Goal: Browse casually: Explore the website without a specific task or goal

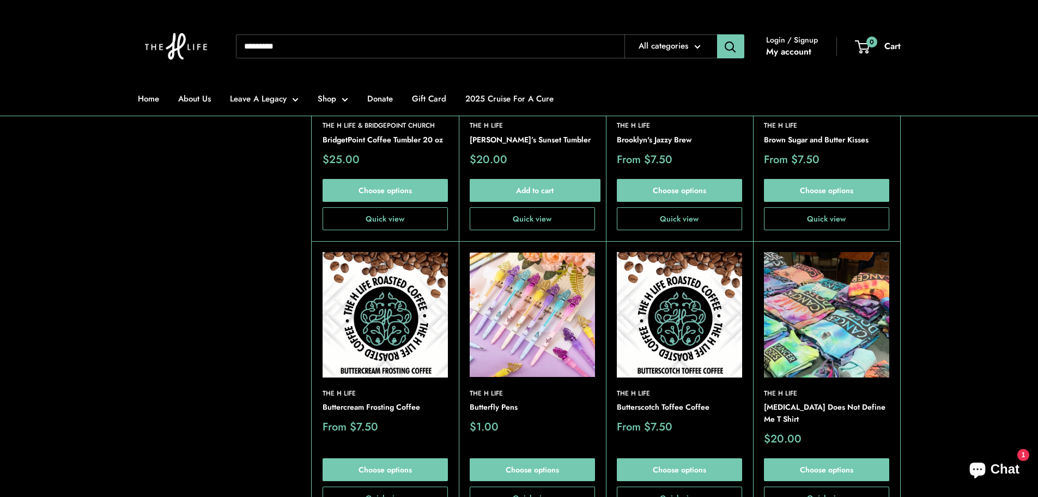
scroll to position [2399, 0]
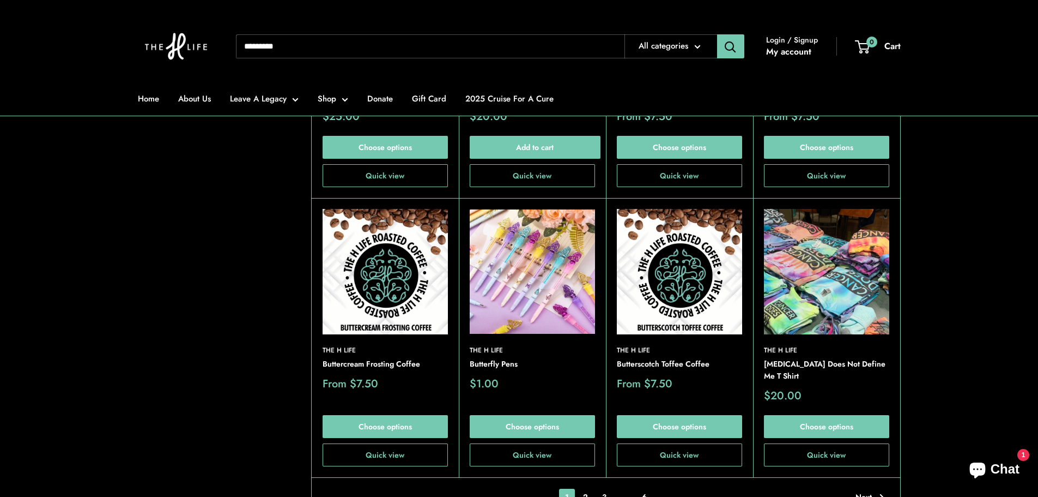
click at [0, 0] on img at bounding box center [0, 0] width 0 height 0
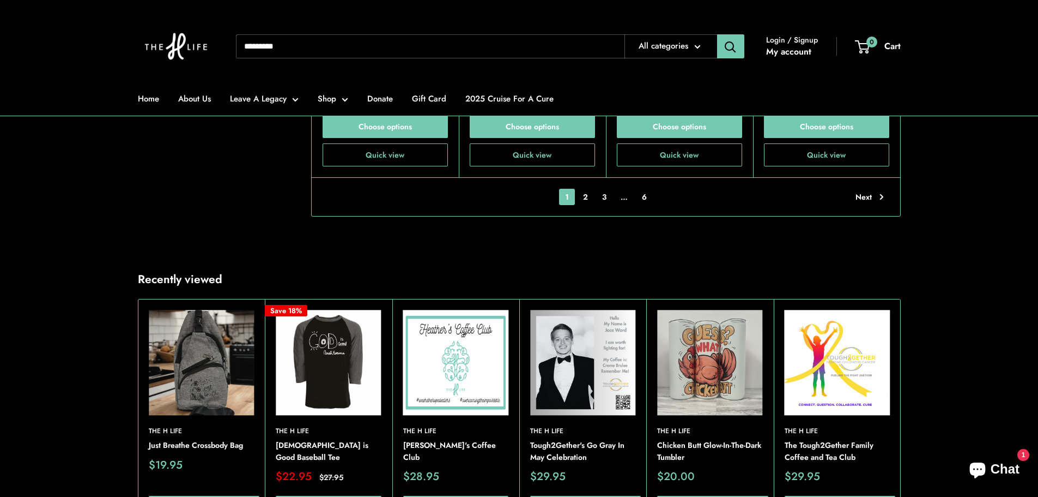
scroll to position [2780, 0]
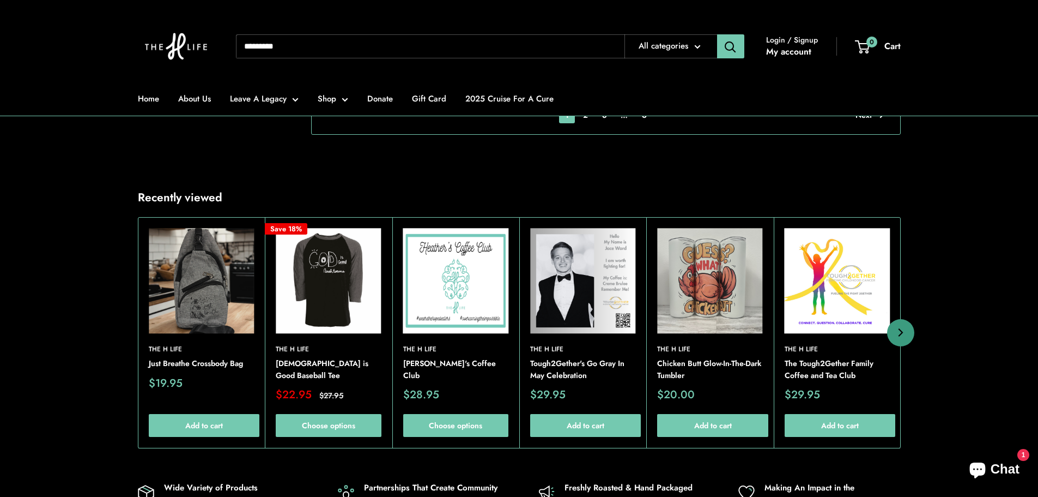
click at [0, 0] on img at bounding box center [0, 0] width 0 height 0
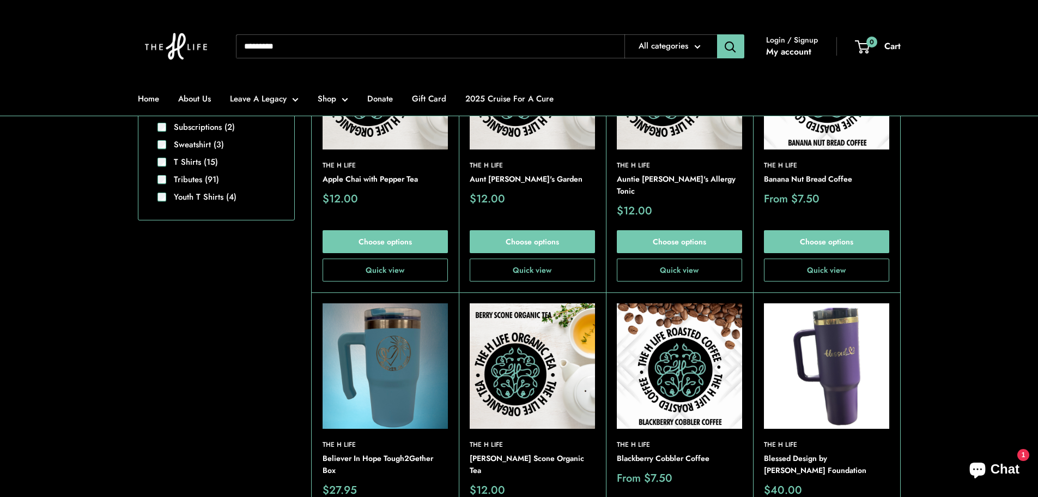
scroll to position [910, 0]
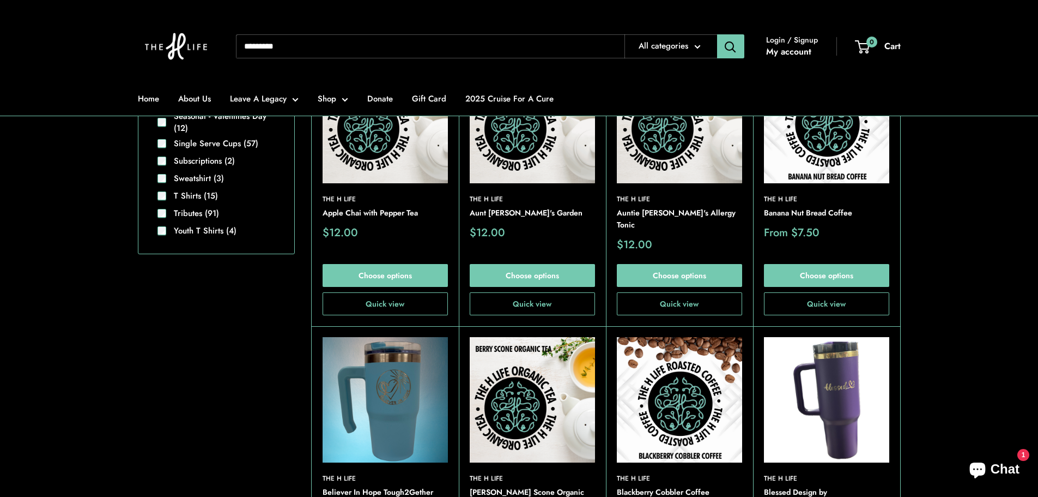
click at [0, 0] on img at bounding box center [0, 0] width 0 height 0
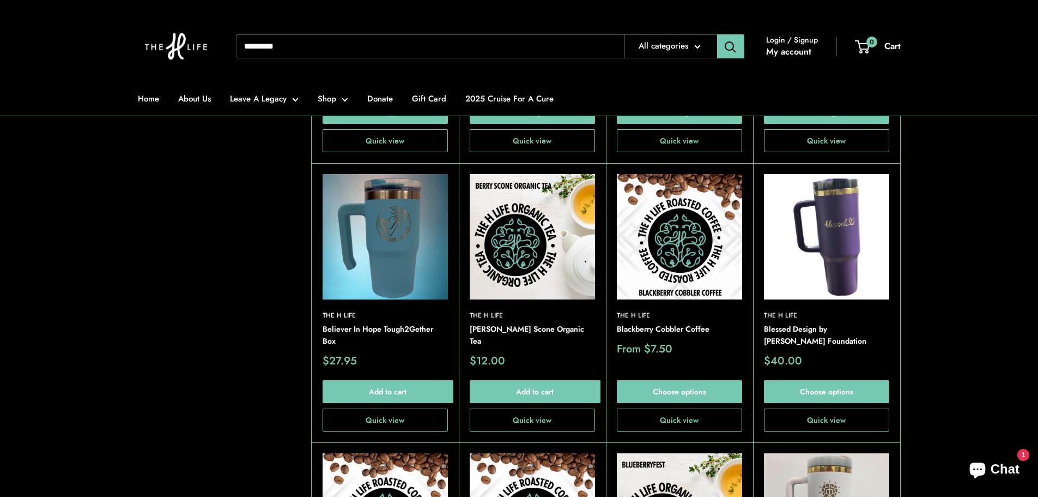
scroll to position [1074, 0]
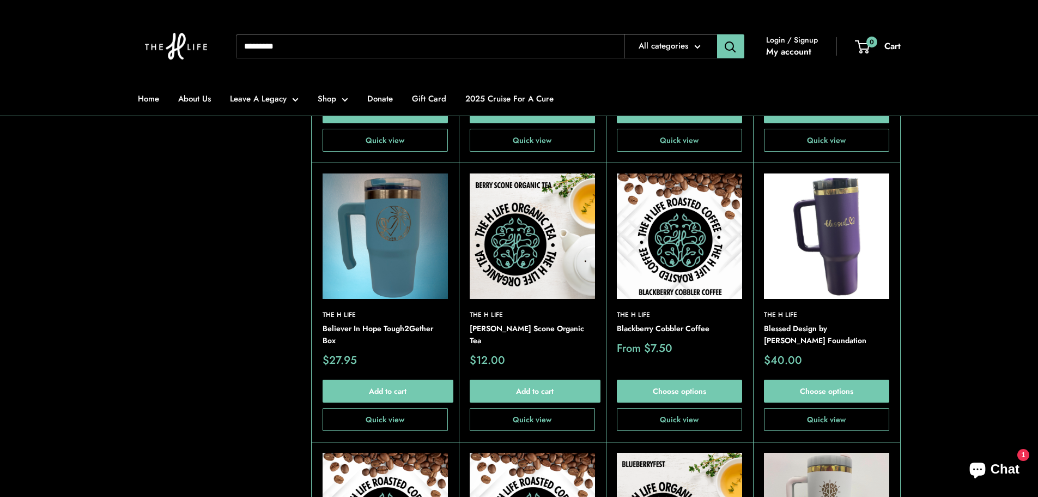
click at [0, 0] on img at bounding box center [0, 0] width 0 height 0
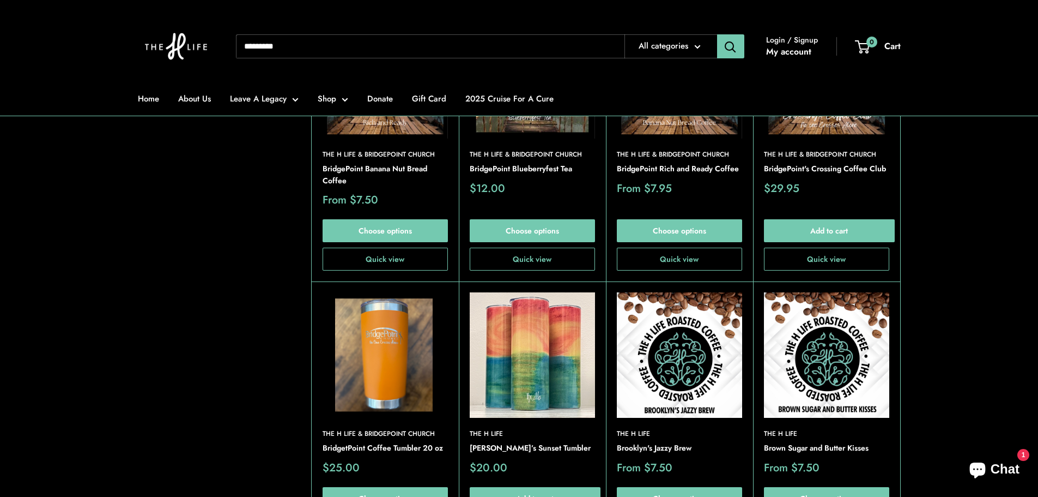
scroll to position [2055, 0]
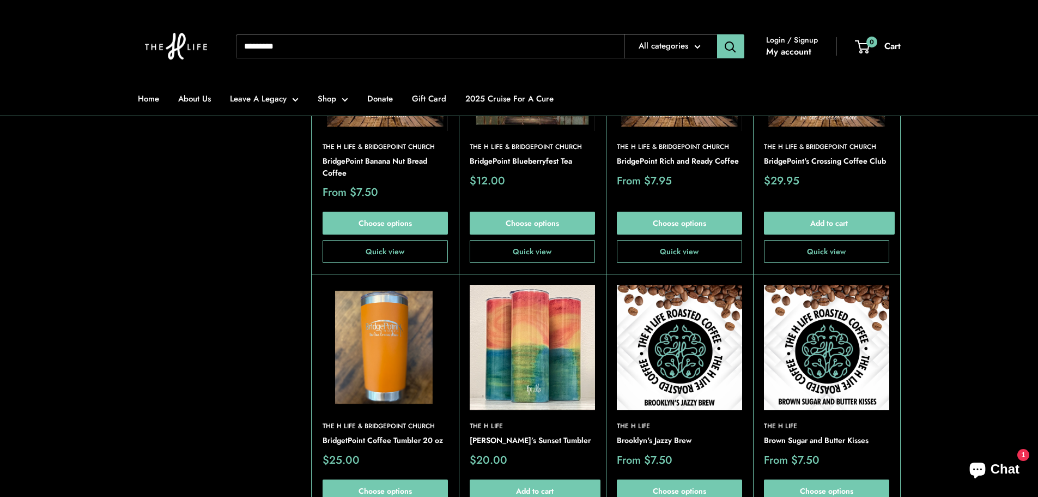
click at [0, 0] on img at bounding box center [0, 0] width 0 height 0
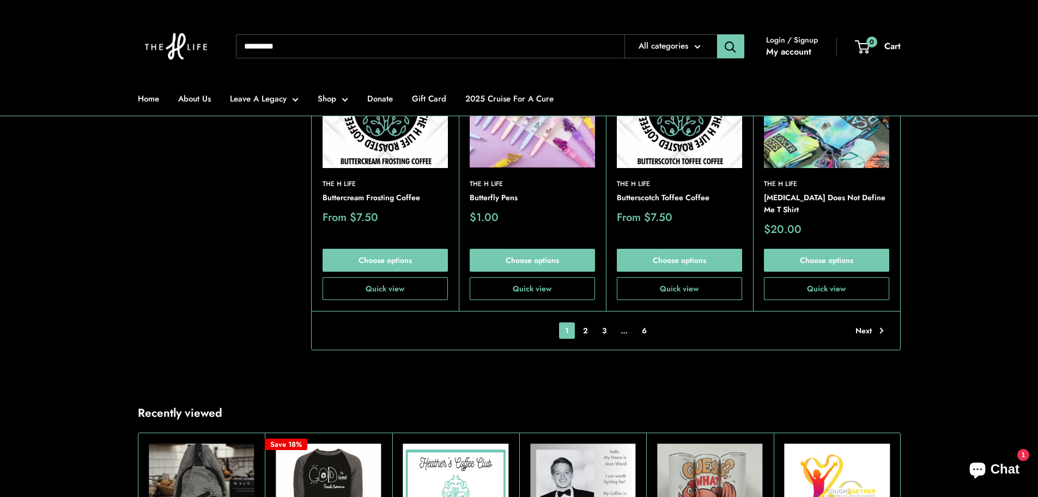
scroll to position [2600, 0]
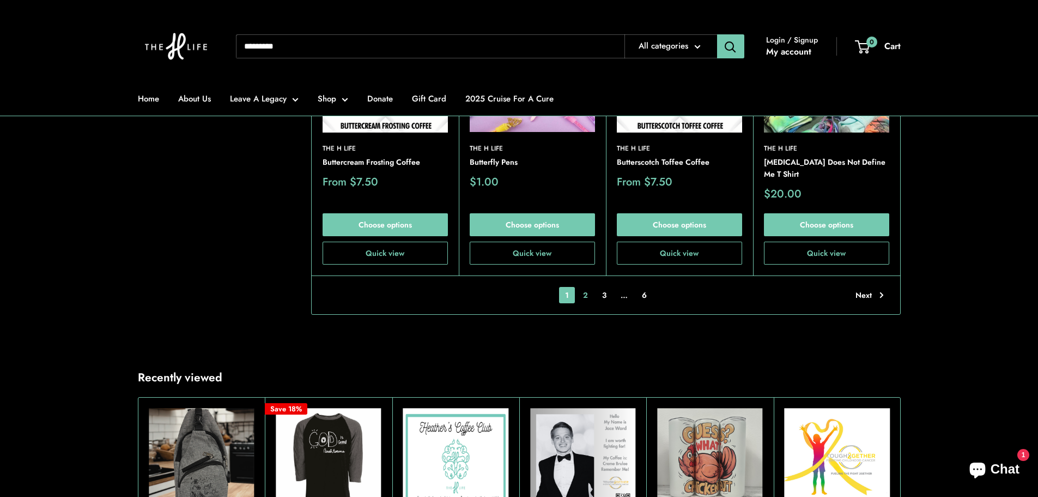
click at [590, 287] on link "2" at bounding box center [585, 295] width 17 height 16
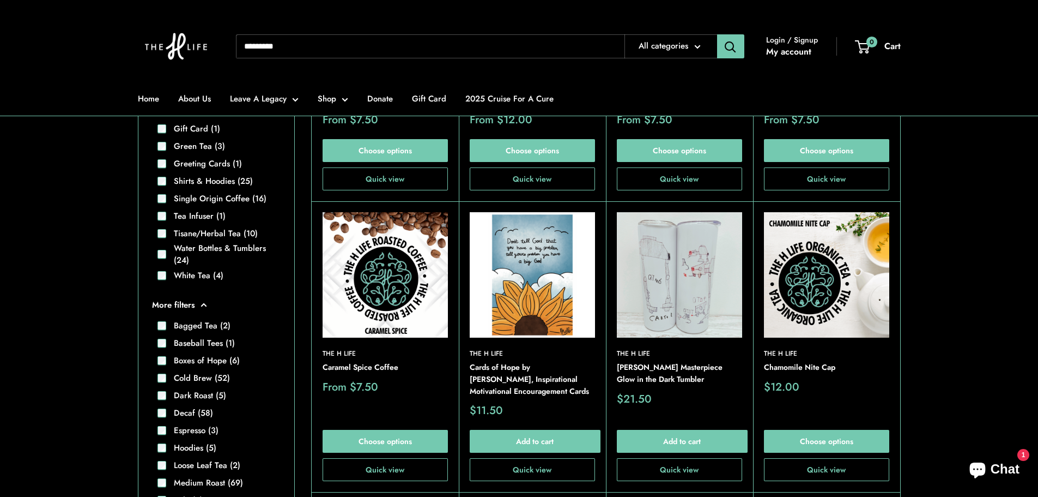
scroll to position [488, 0]
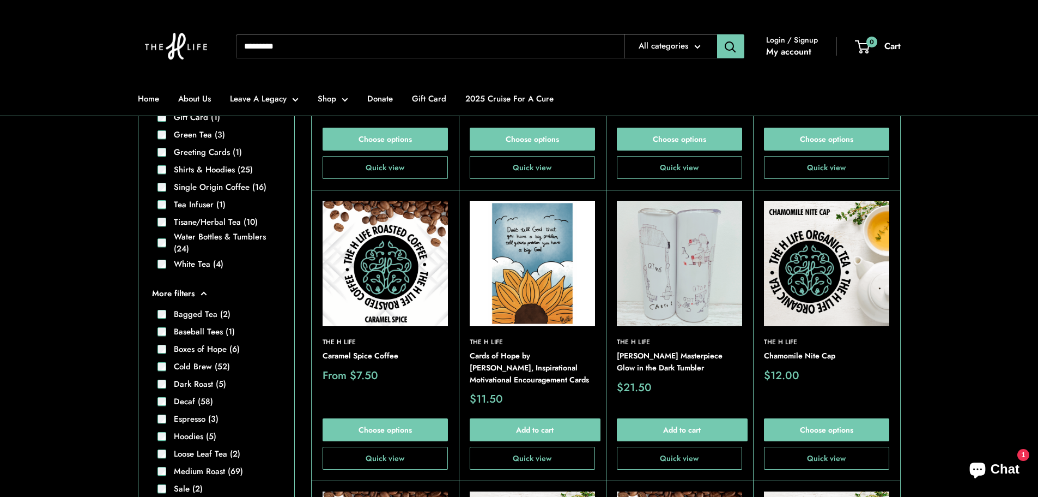
click at [0, 0] on img at bounding box center [0, 0] width 0 height 0
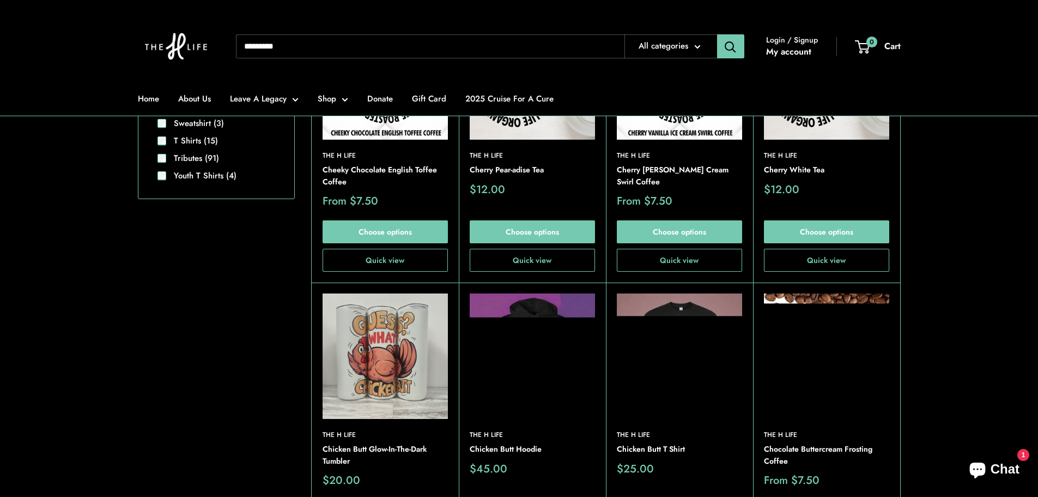
scroll to position [979, 0]
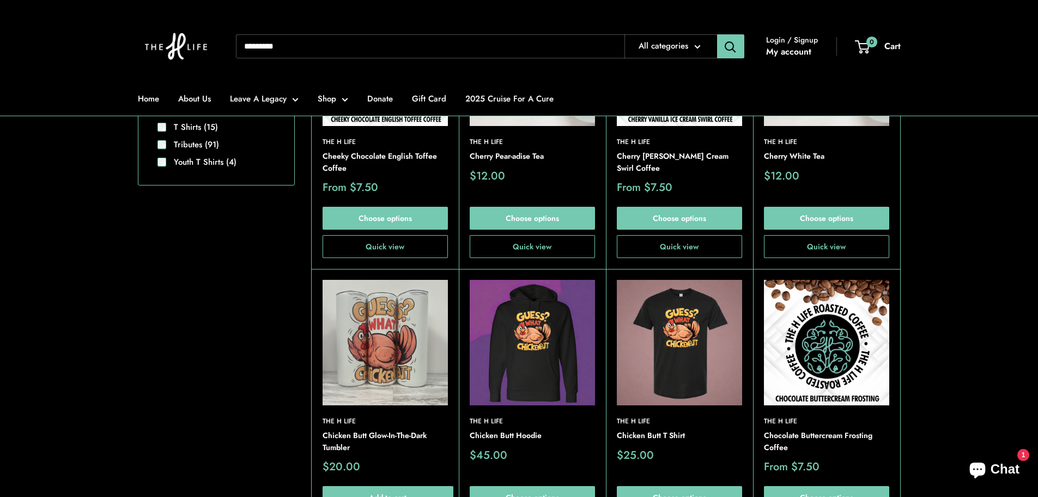
click at [546, 367] on img at bounding box center [532, 342] width 125 height 125
click at [0, 0] on img at bounding box center [0, 0] width 0 height 0
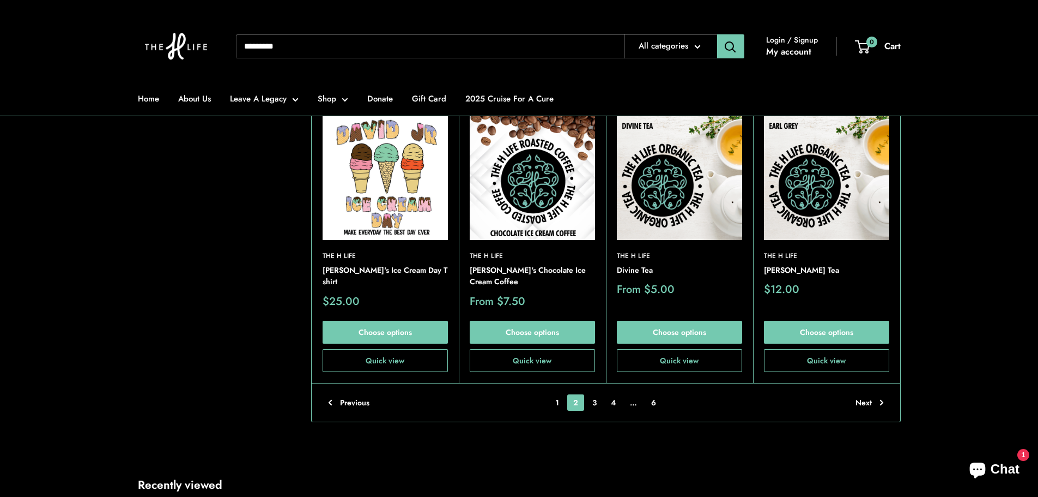
scroll to position [2560, 0]
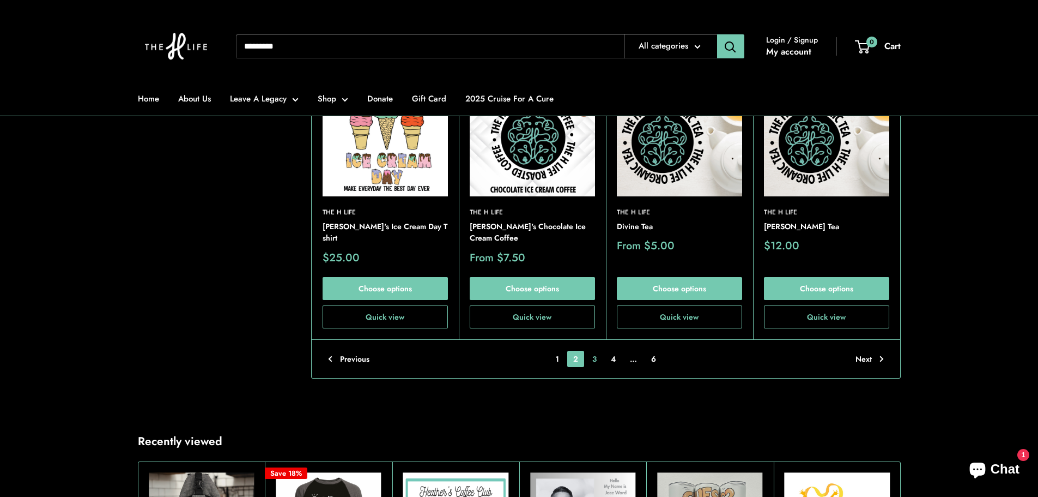
click at [594, 358] on link "3" at bounding box center [595, 359] width 16 height 16
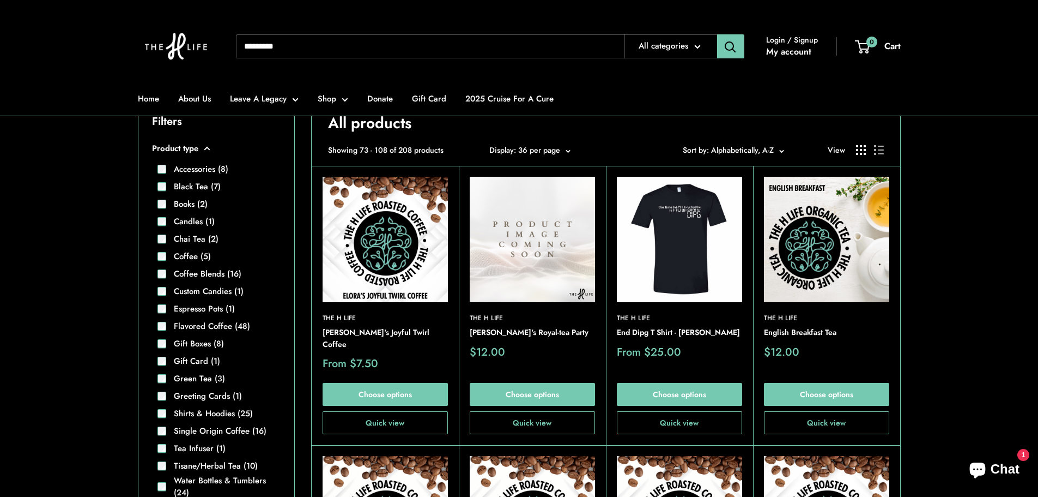
scroll to position [216, 0]
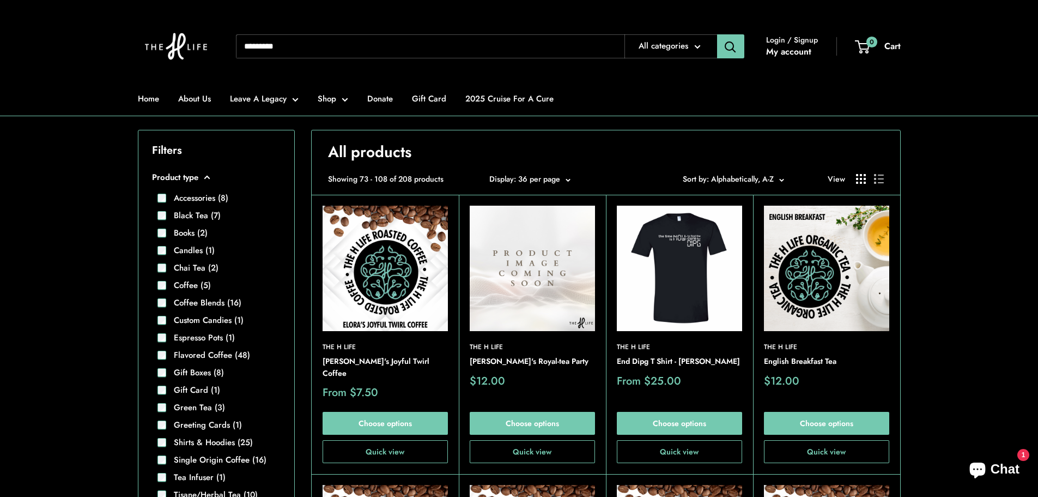
click at [0, 0] on img at bounding box center [0, 0] width 0 height 0
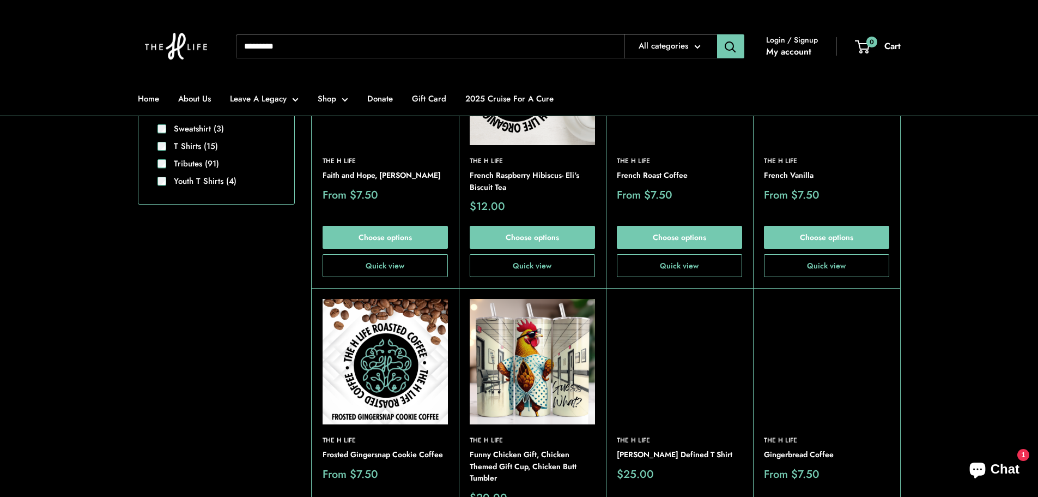
scroll to position [979, 0]
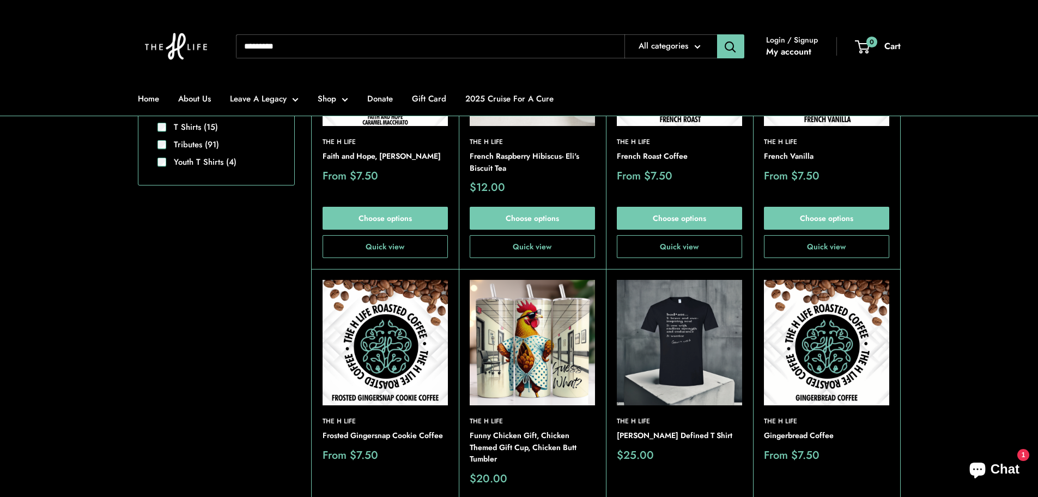
click at [542, 345] on img at bounding box center [532, 342] width 125 height 125
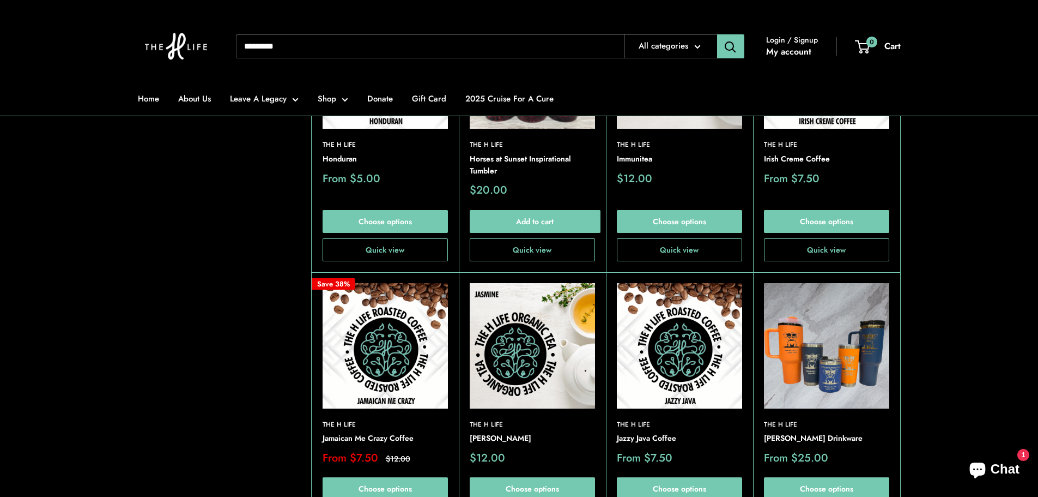
scroll to position [2396, 0]
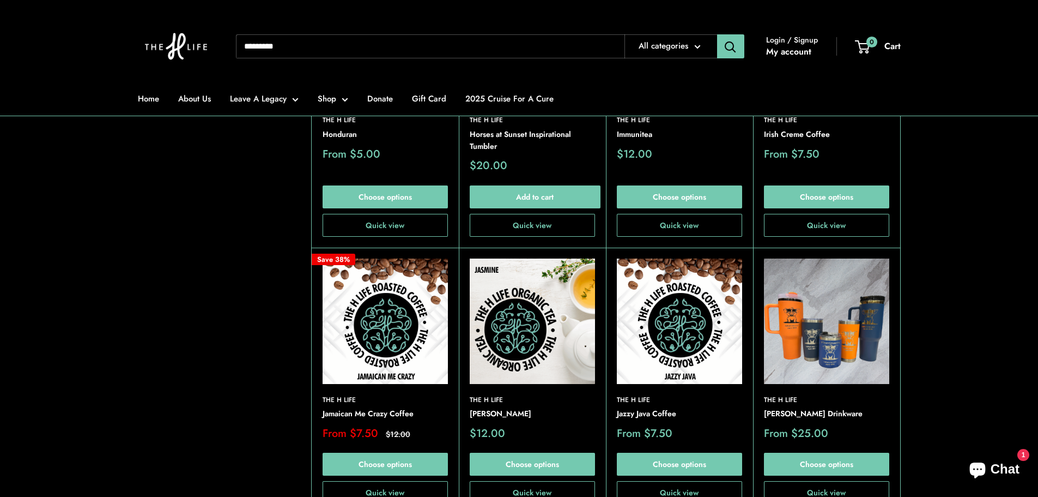
click at [841, 303] on img at bounding box center [826, 320] width 125 height 125
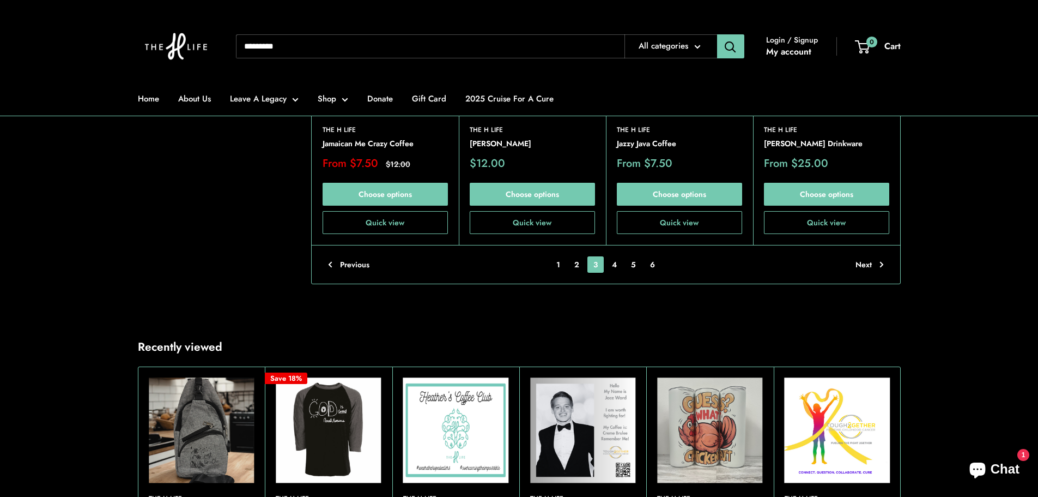
scroll to position [2669, 0]
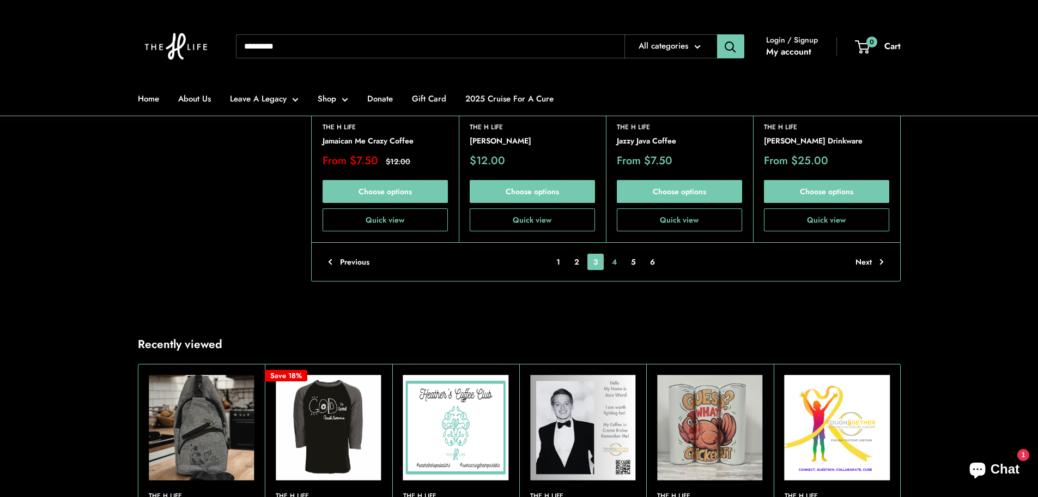
click at [618, 253] on link "4" at bounding box center [614, 261] width 17 height 16
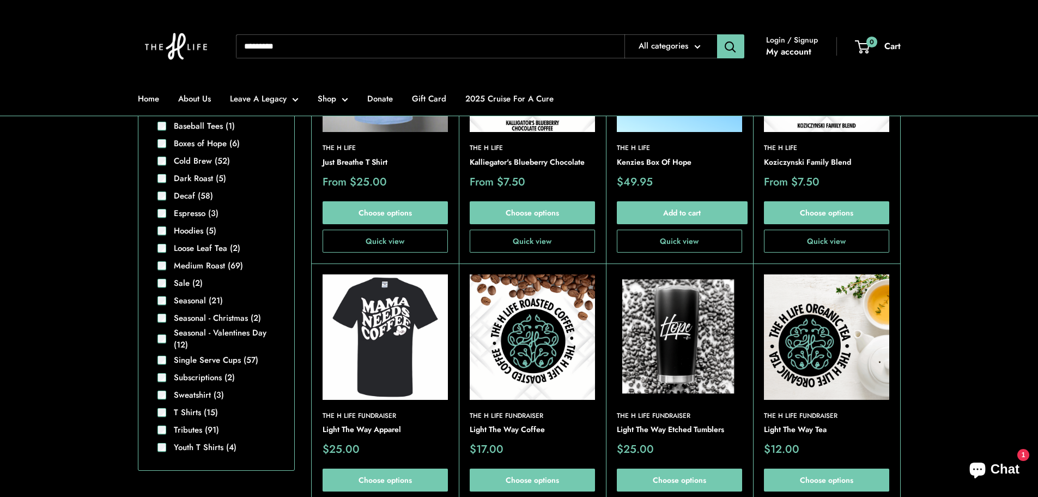
scroll to position [761, 0]
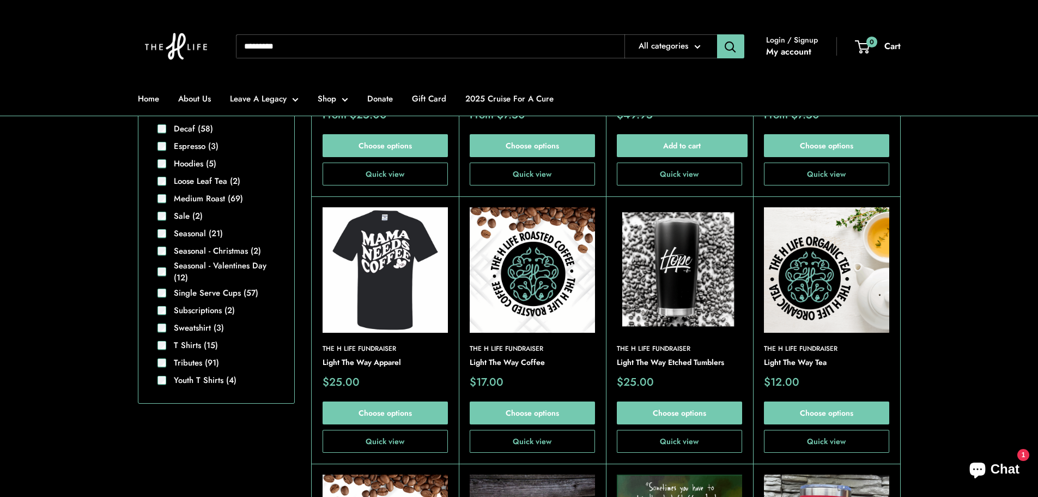
click at [676, 276] on img at bounding box center [679, 269] width 125 height 125
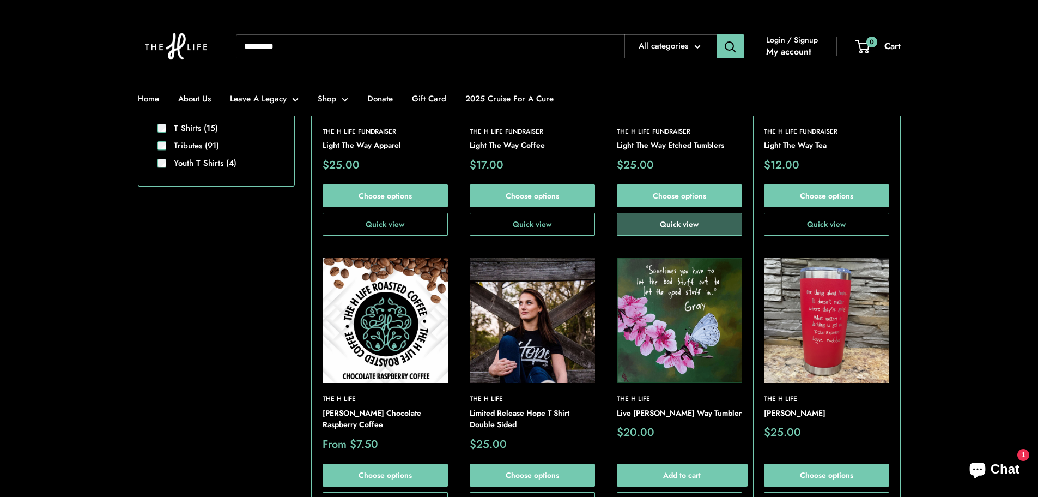
scroll to position [979, 0]
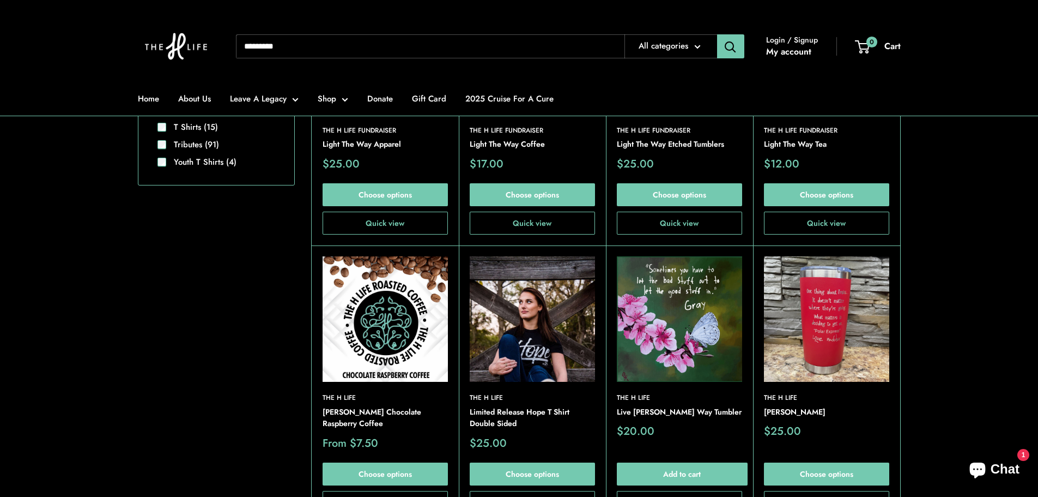
click at [0, 0] on img at bounding box center [0, 0] width 0 height 0
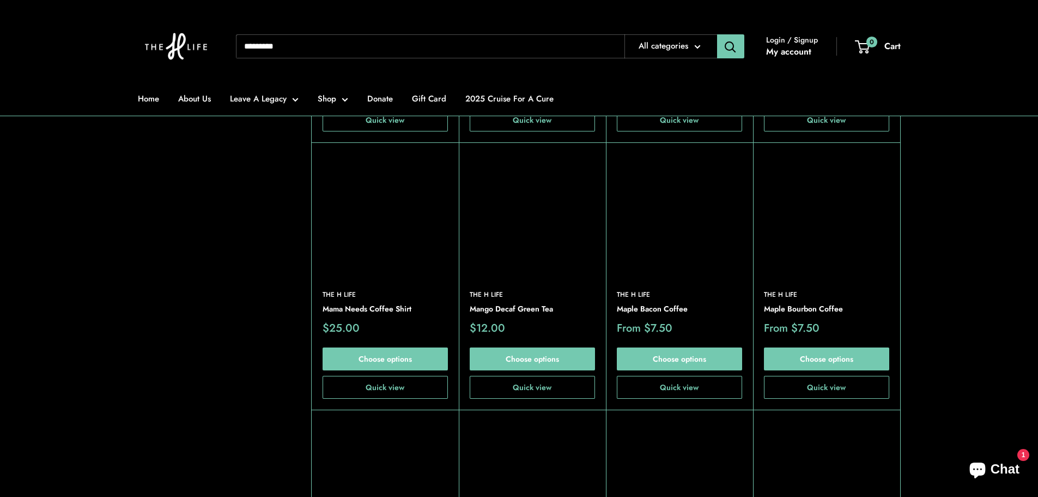
scroll to position [1415, 0]
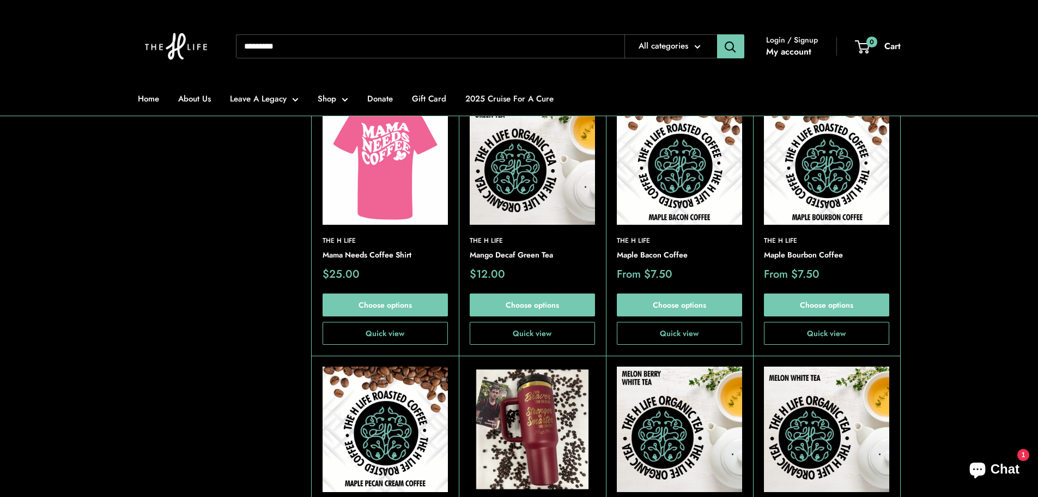
click at [520, 408] on img at bounding box center [532, 428] width 125 height 125
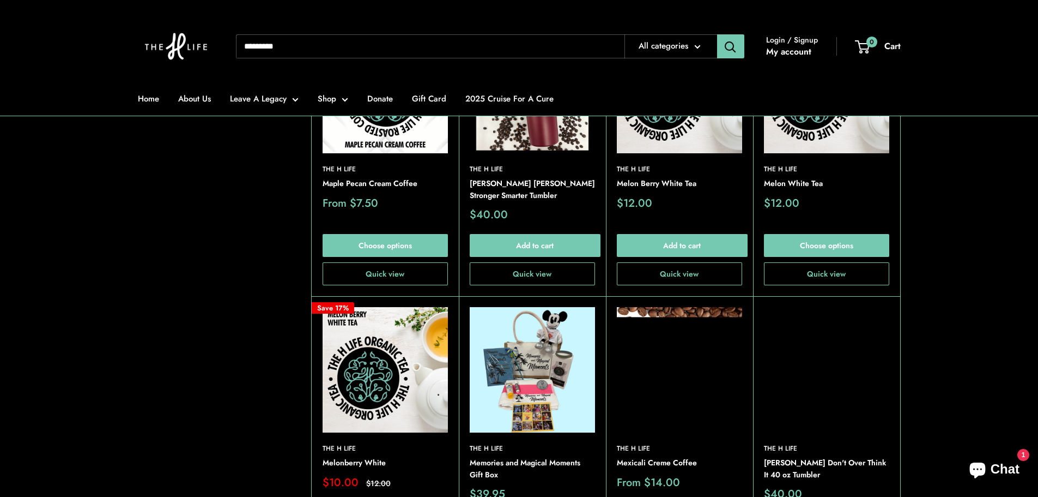
scroll to position [1797, 0]
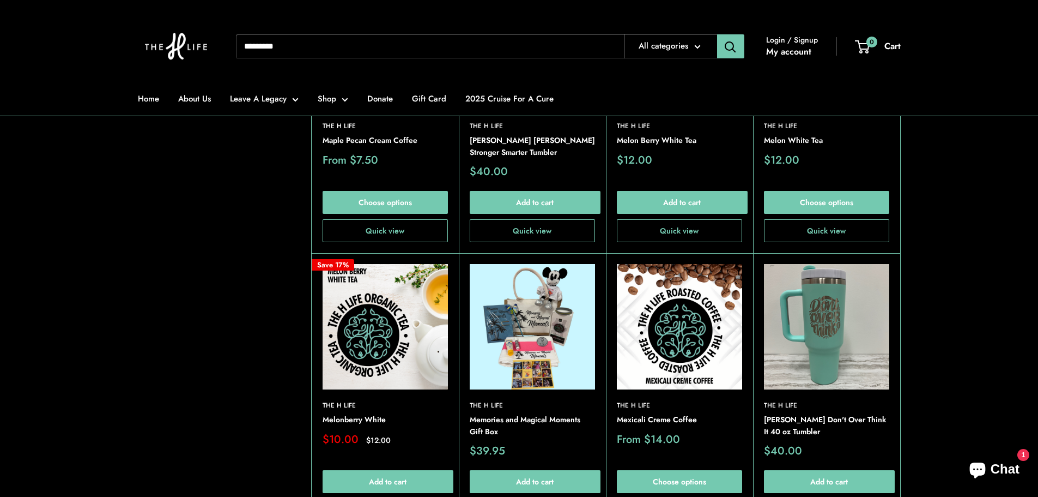
click at [0, 0] on img at bounding box center [0, 0] width 0 height 0
click at [842, 339] on img at bounding box center [826, 326] width 125 height 125
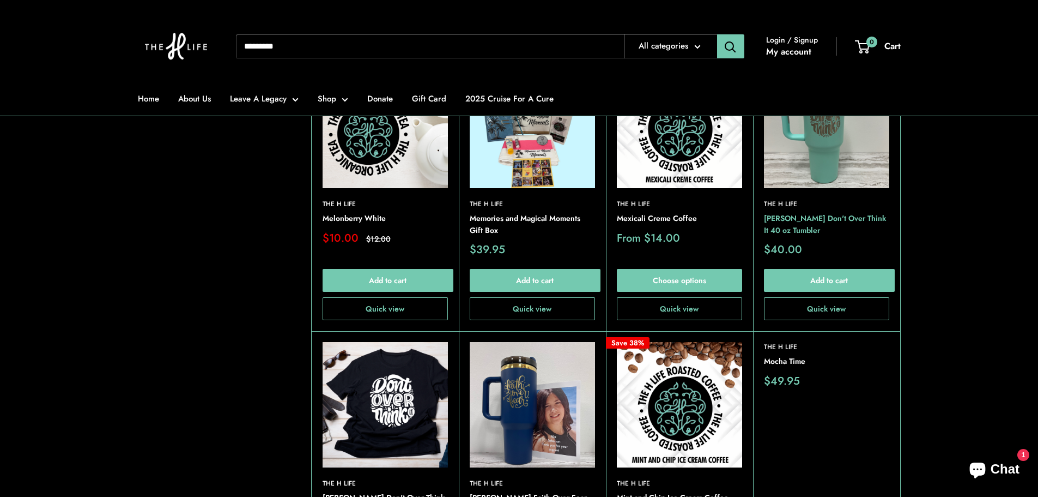
scroll to position [2069, 0]
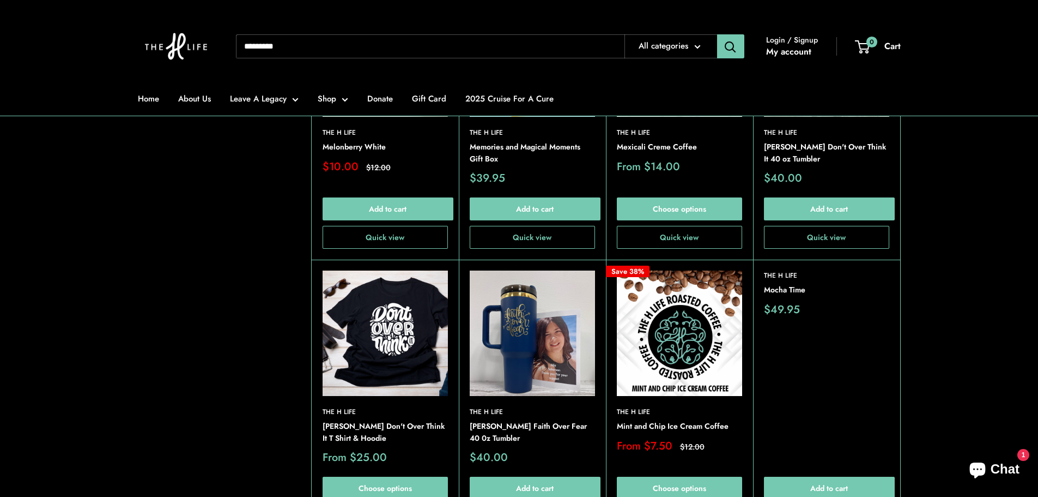
click at [523, 365] on img at bounding box center [532, 332] width 125 height 125
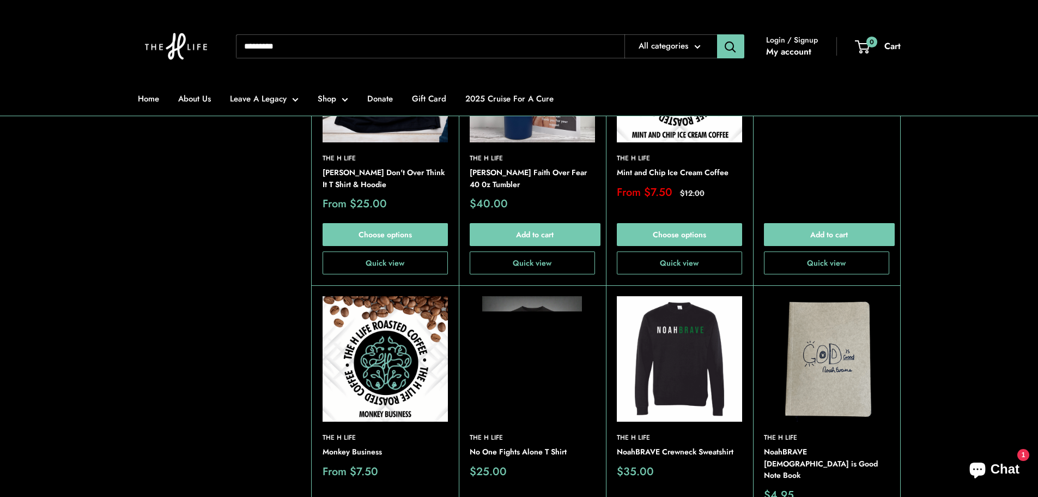
scroll to position [2342, 0]
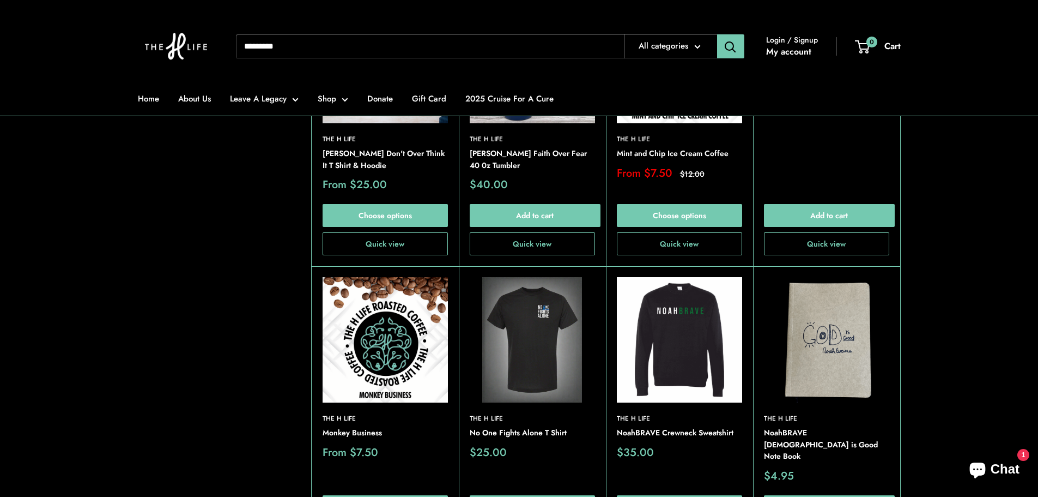
click at [708, 347] on img at bounding box center [679, 339] width 125 height 125
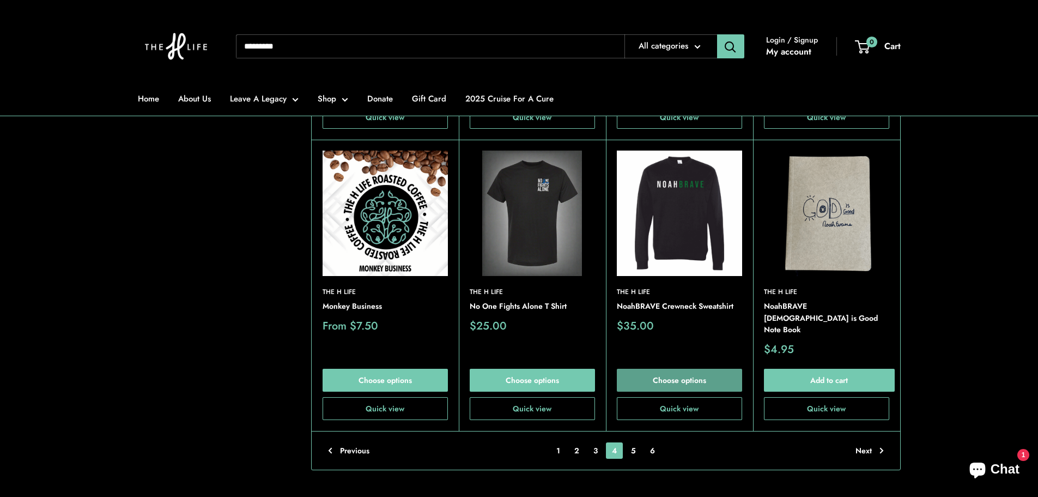
scroll to position [2505, 0]
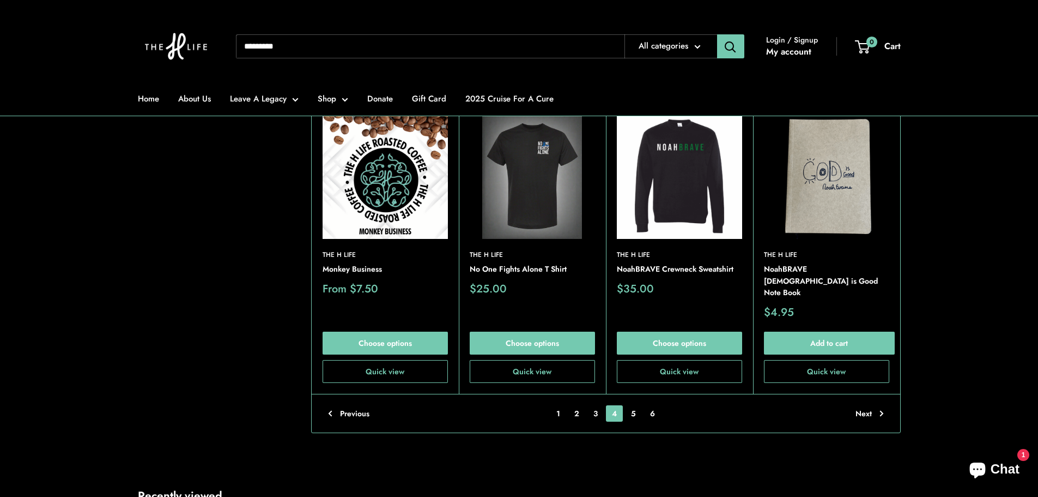
click at [0, 0] on img at bounding box center [0, 0] width 0 height 0
click at [636, 405] on link "5" at bounding box center [633, 413] width 17 height 16
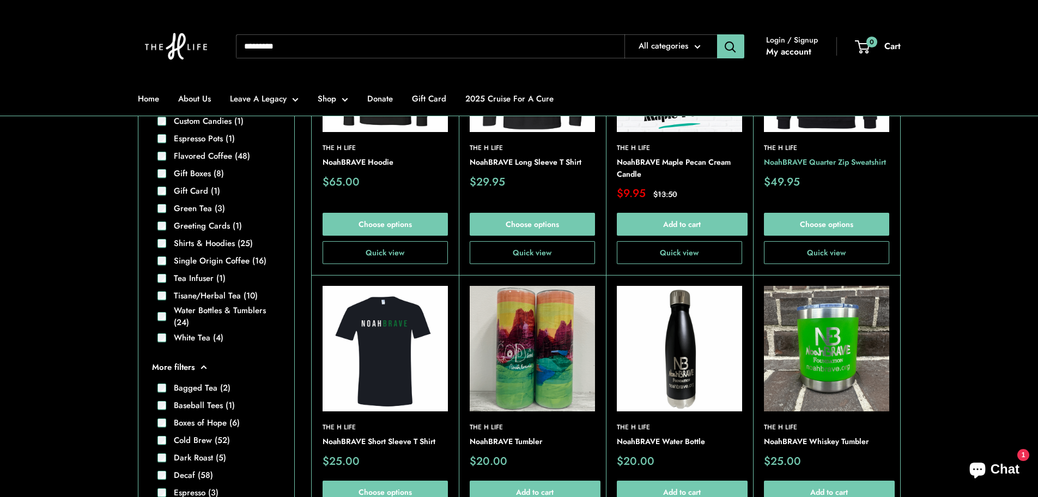
scroll to position [434, 0]
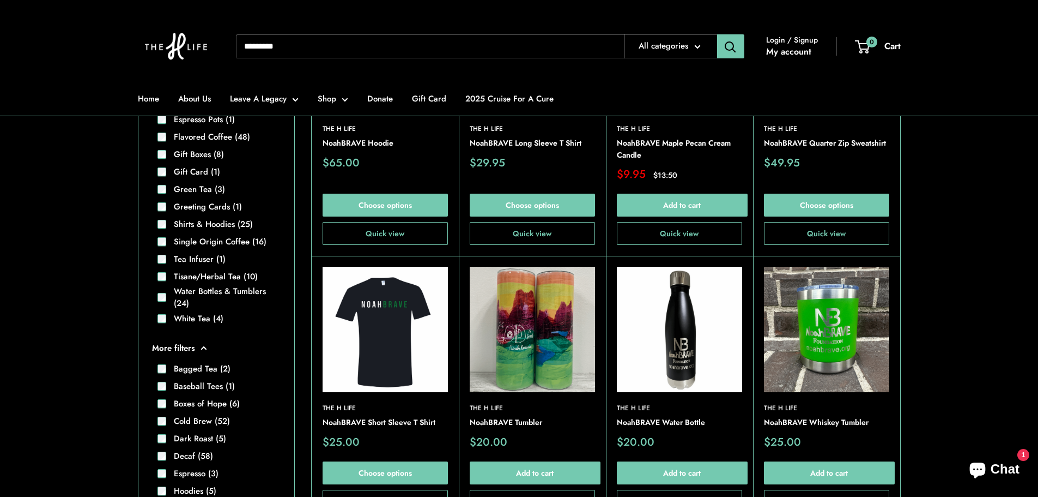
click at [0, 0] on img at bounding box center [0, 0] width 0 height 0
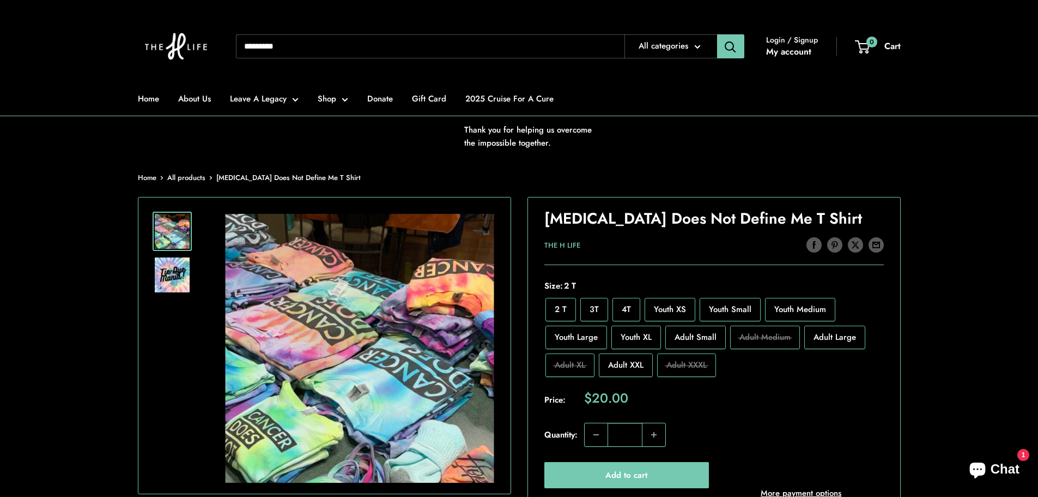
scroll to position [164, 0]
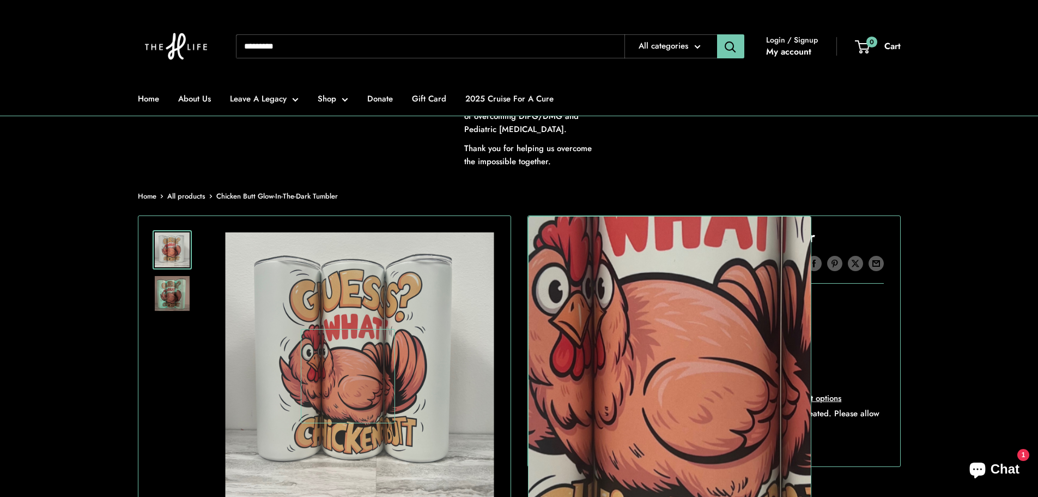
scroll to position [109, 0]
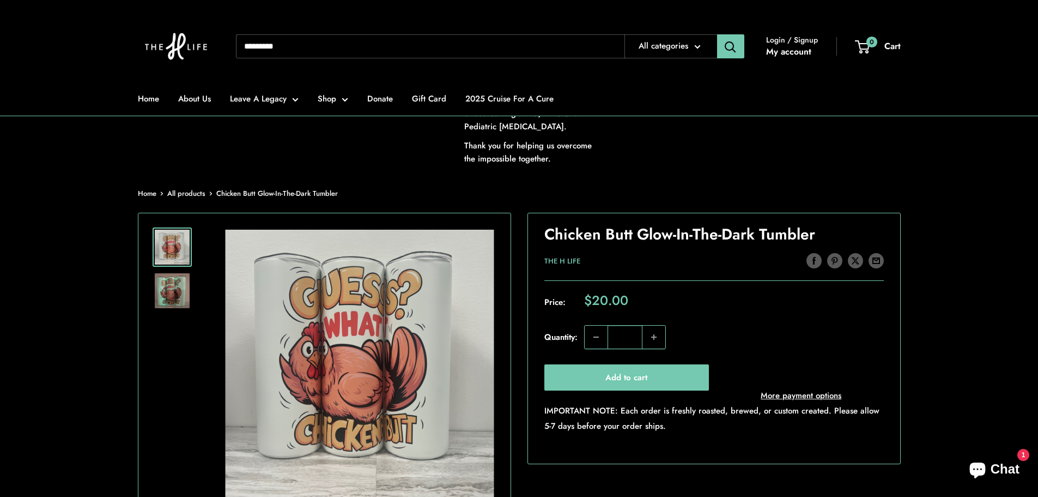
click at [180, 297] on img at bounding box center [172, 290] width 35 height 35
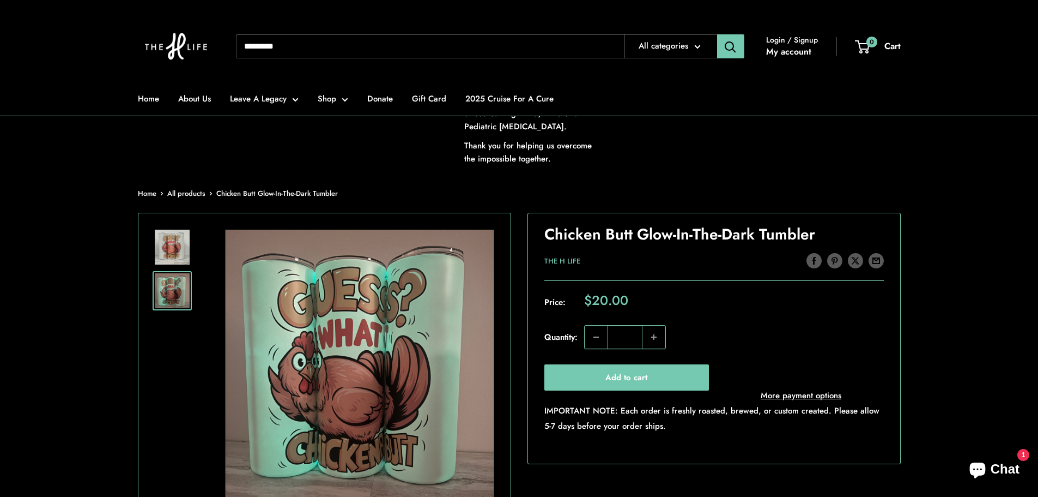
click at [177, 254] on img at bounding box center [172, 247] width 35 height 35
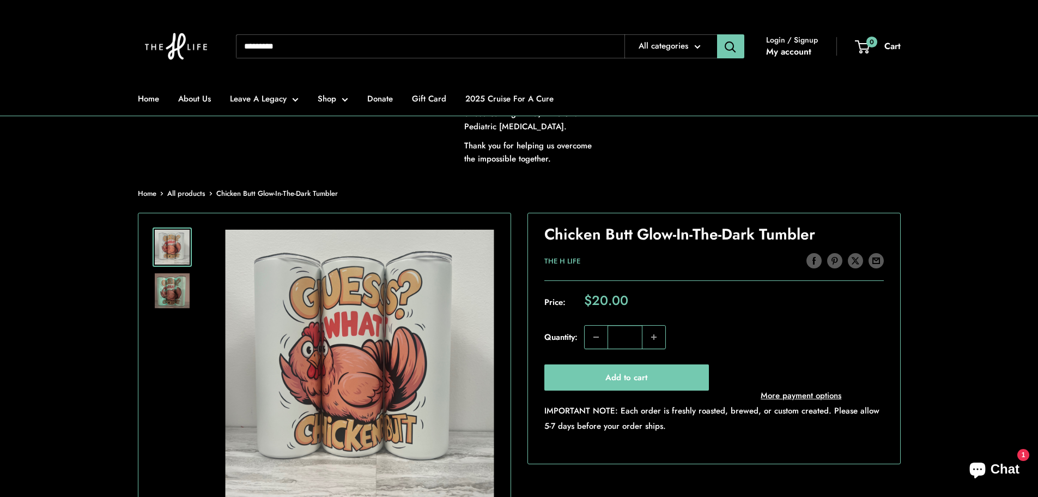
click at [176, 275] on img at bounding box center [172, 290] width 35 height 35
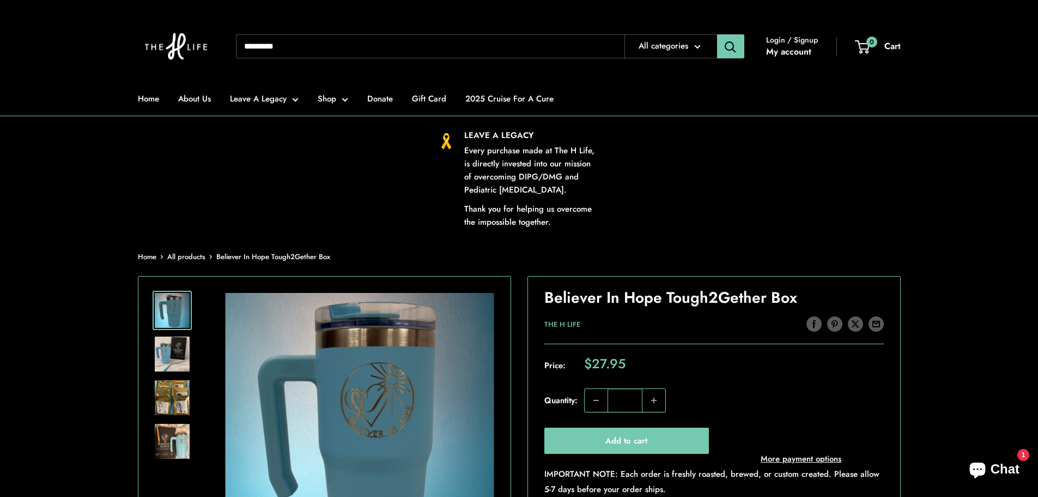
scroll to position [218, 0]
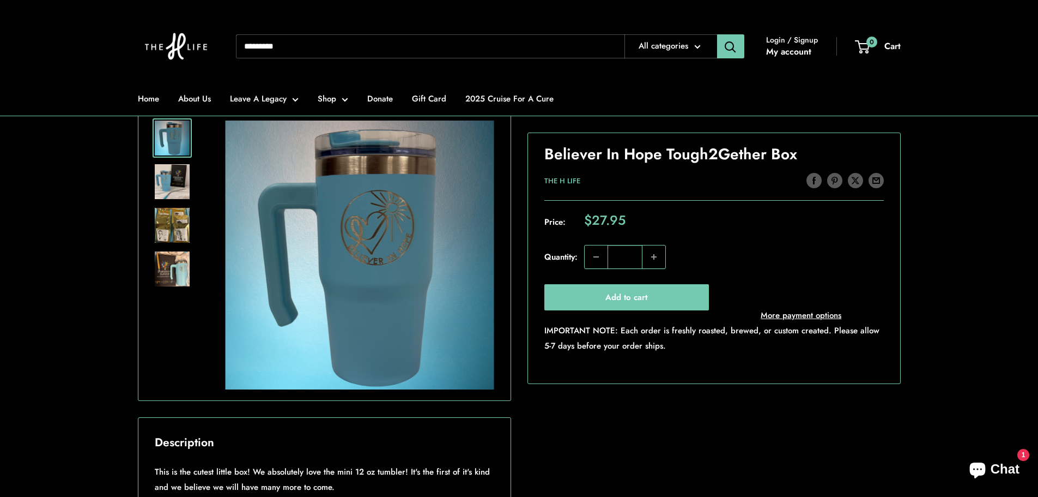
click at [177, 181] on img at bounding box center [172, 181] width 35 height 35
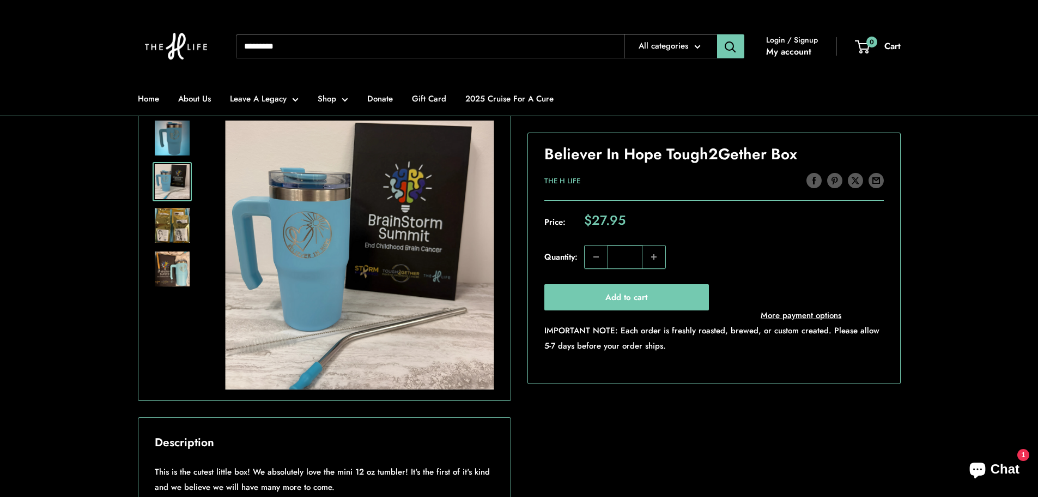
click at [183, 226] on img at bounding box center [172, 225] width 35 height 35
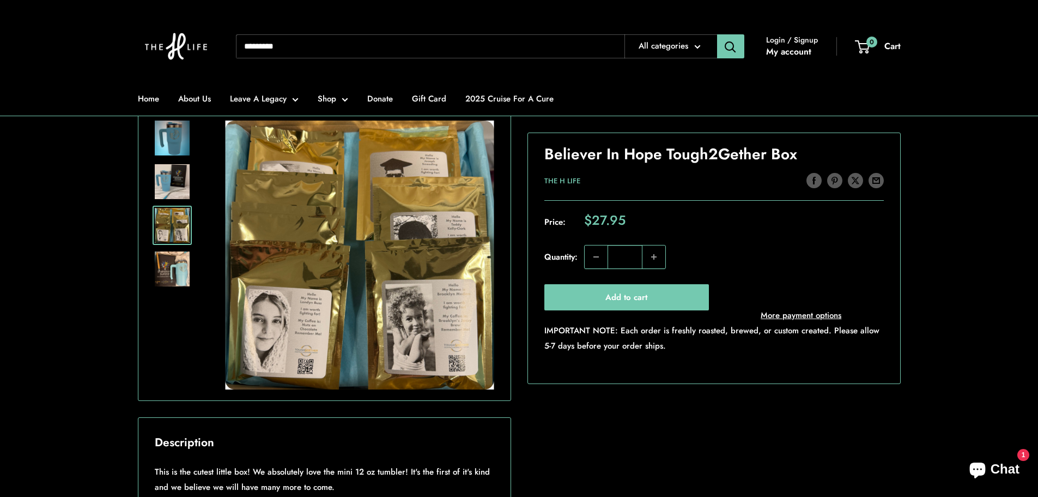
click at [172, 267] on img at bounding box center [172, 268] width 35 height 35
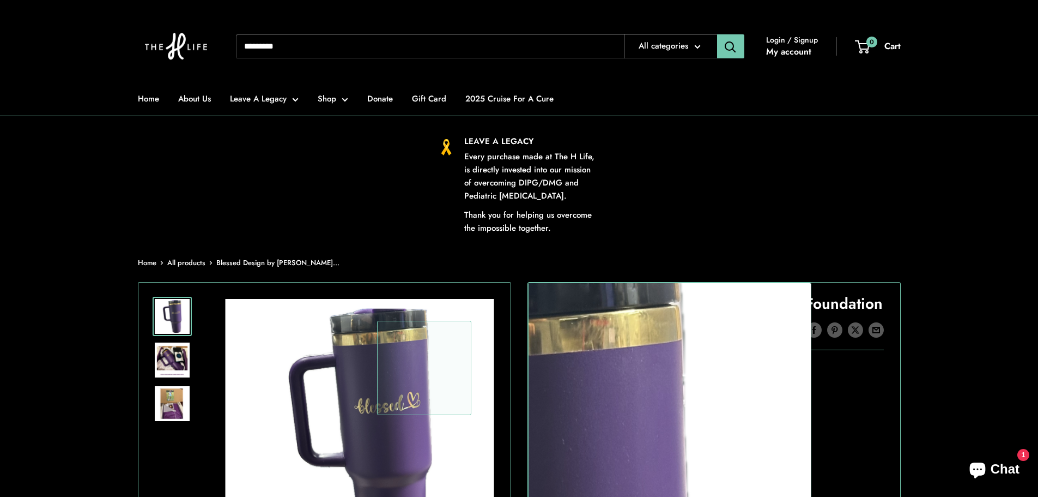
scroll to position [109, 0]
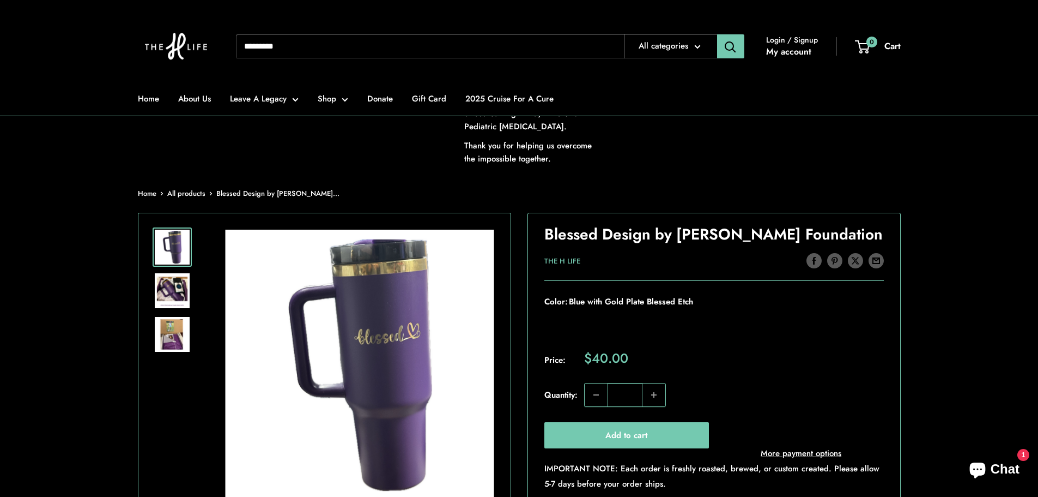
click at [167, 284] on img at bounding box center [172, 290] width 35 height 35
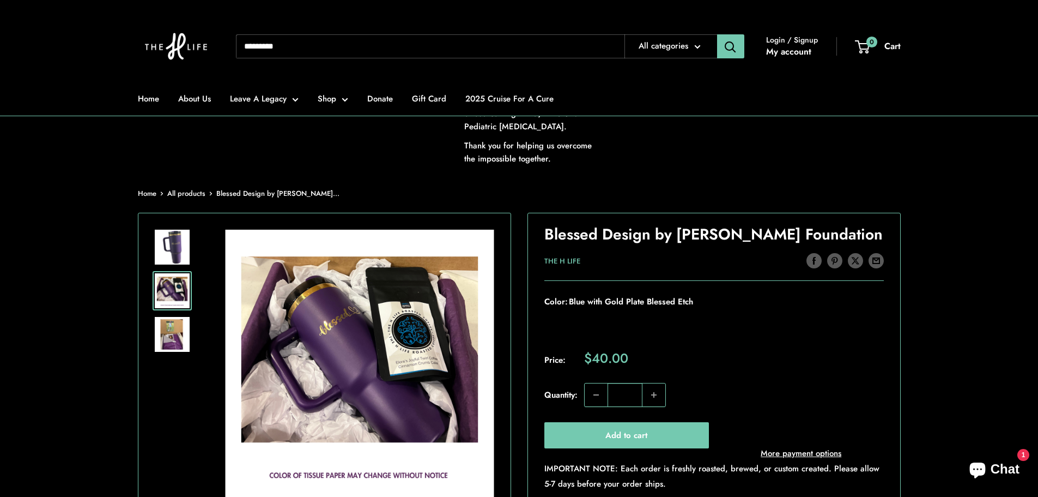
click at [167, 328] on img at bounding box center [172, 334] width 35 height 35
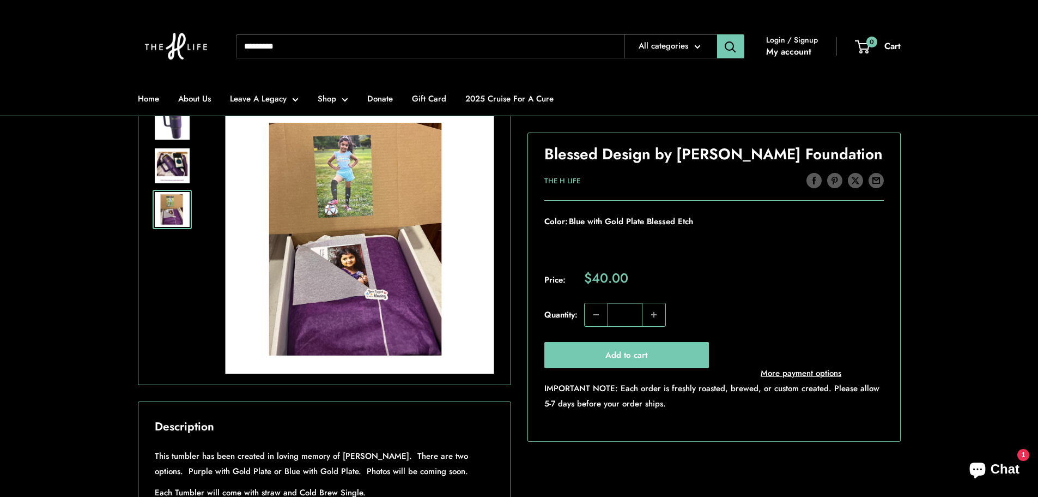
scroll to position [218, 0]
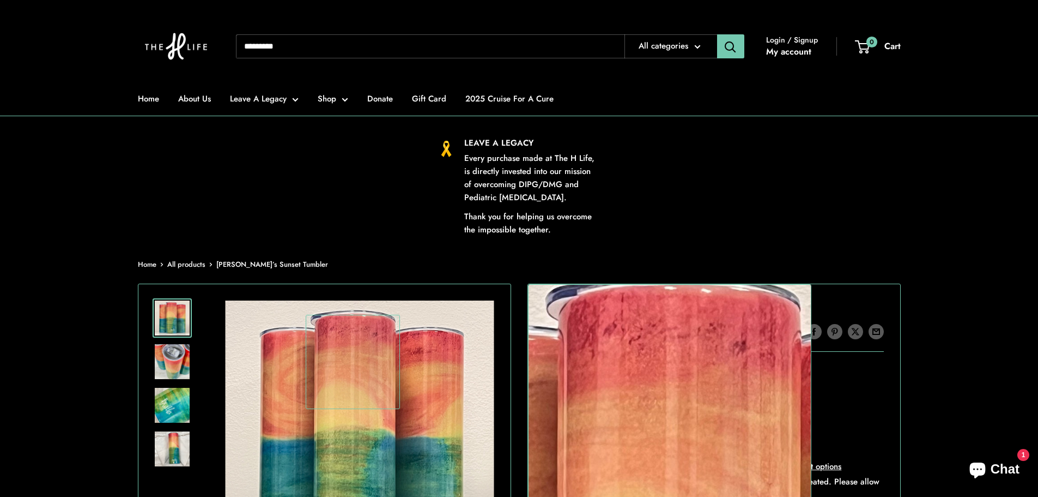
scroll to position [164, 0]
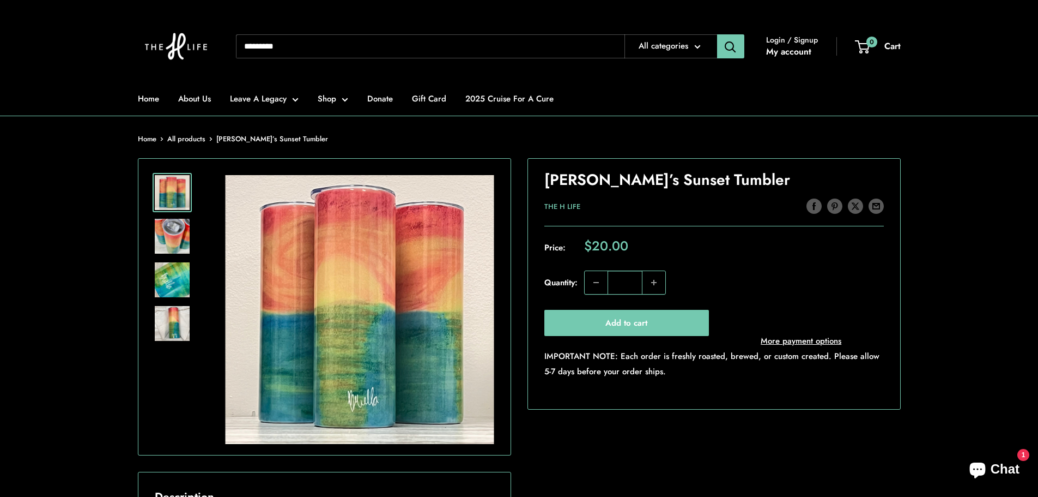
click at [171, 237] on img at bounding box center [172, 236] width 35 height 35
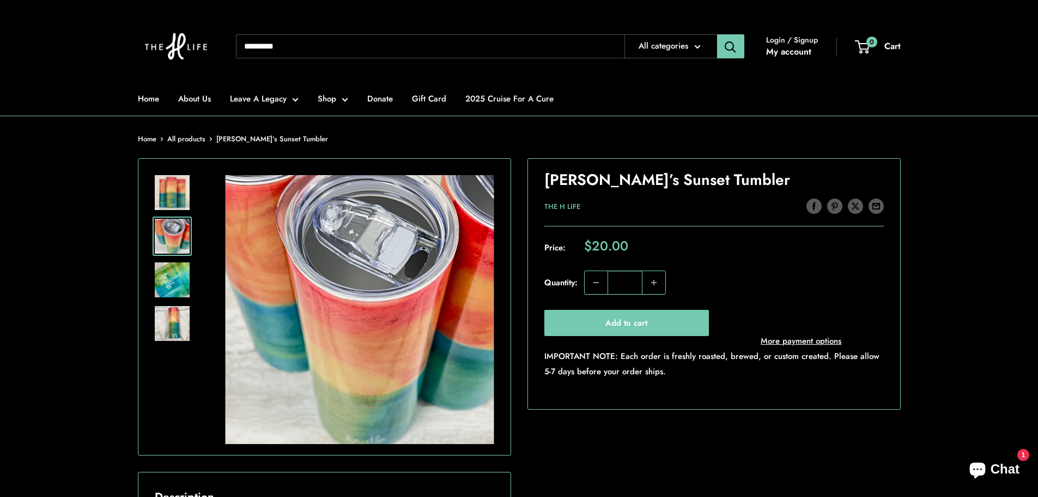
click at [167, 284] on img at bounding box center [172, 279] width 35 height 35
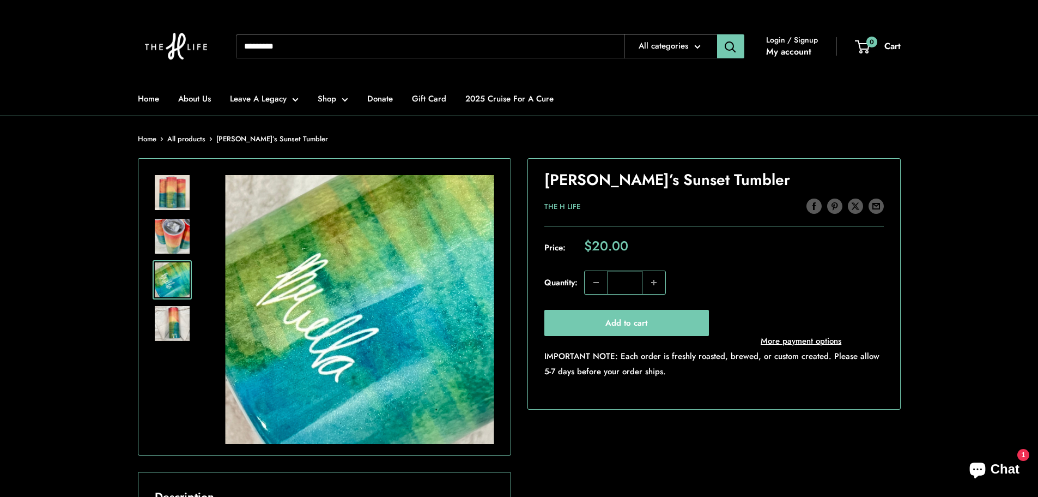
click at [172, 315] on img at bounding box center [172, 323] width 35 height 35
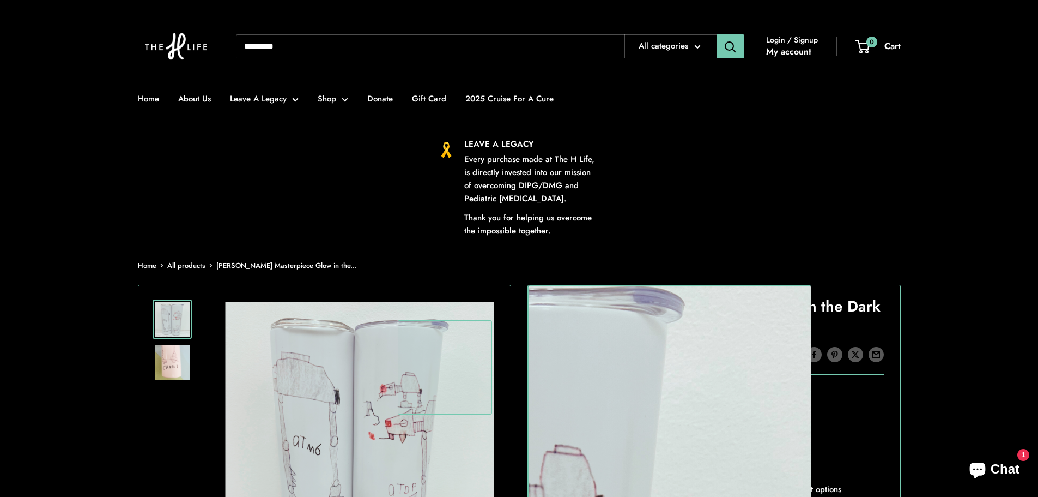
scroll to position [164, 0]
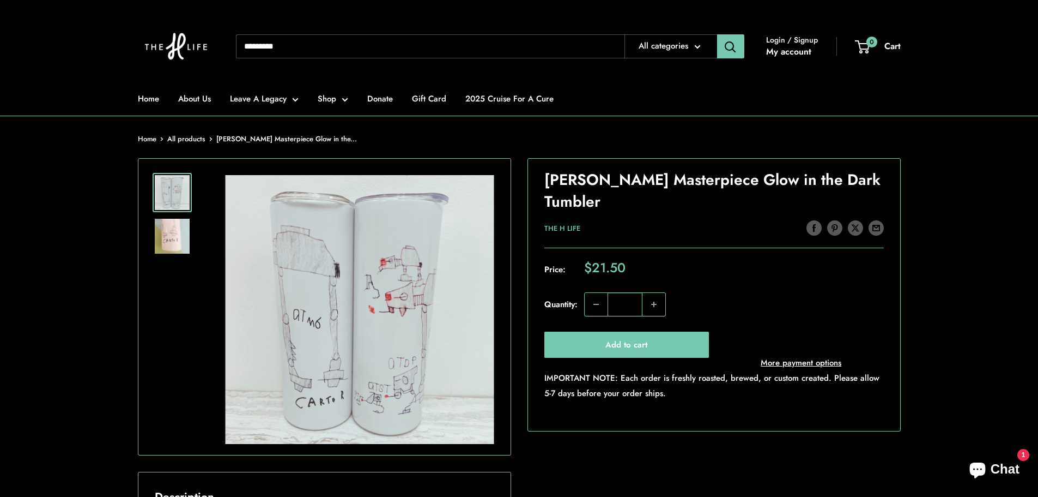
click at [185, 239] on img at bounding box center [172, 236] width 35 height 35
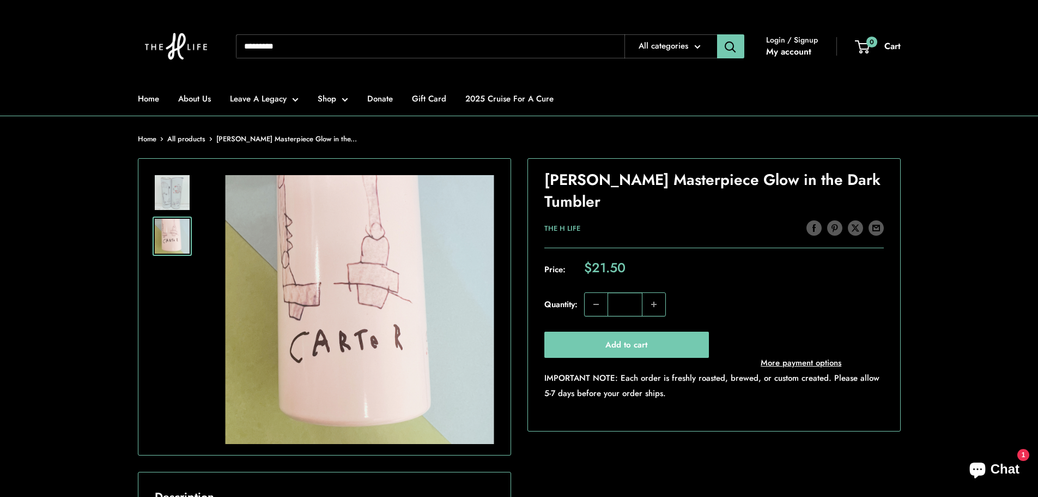
click at [176, 187] on img at bounding box center [172, 192] width 35 height 35
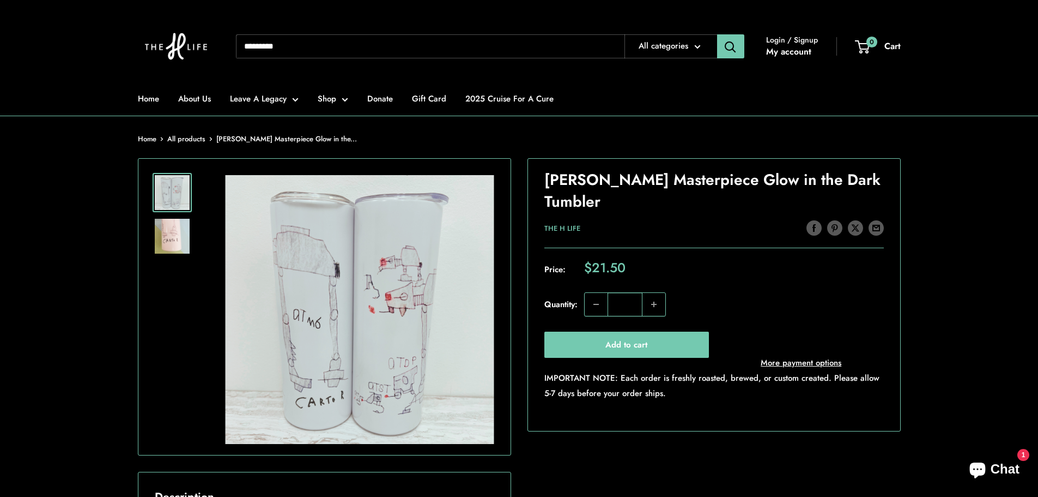
click at [176, 247] on img at bounding box center [172, 236] width 35 height 35
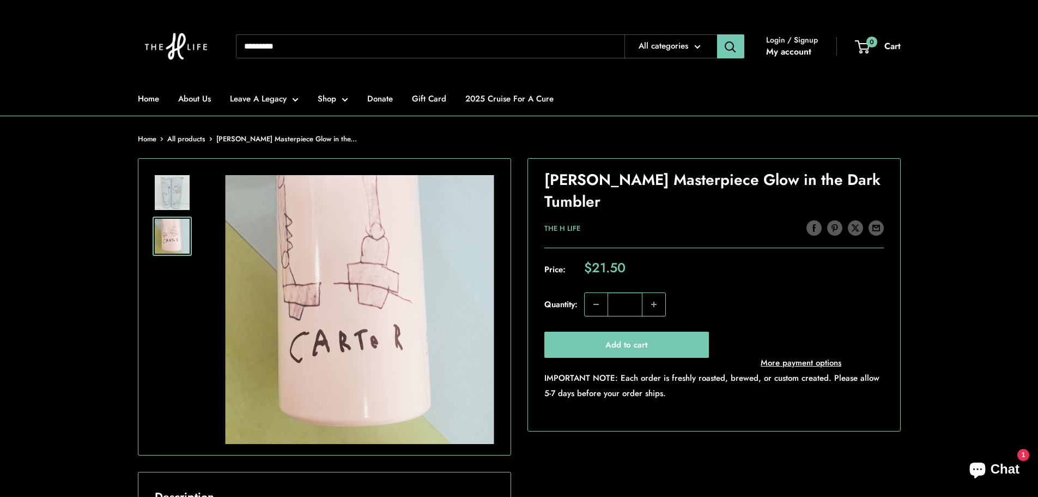
click at [171, 192] on img at bounding box center [172, 192] width 35 height 35
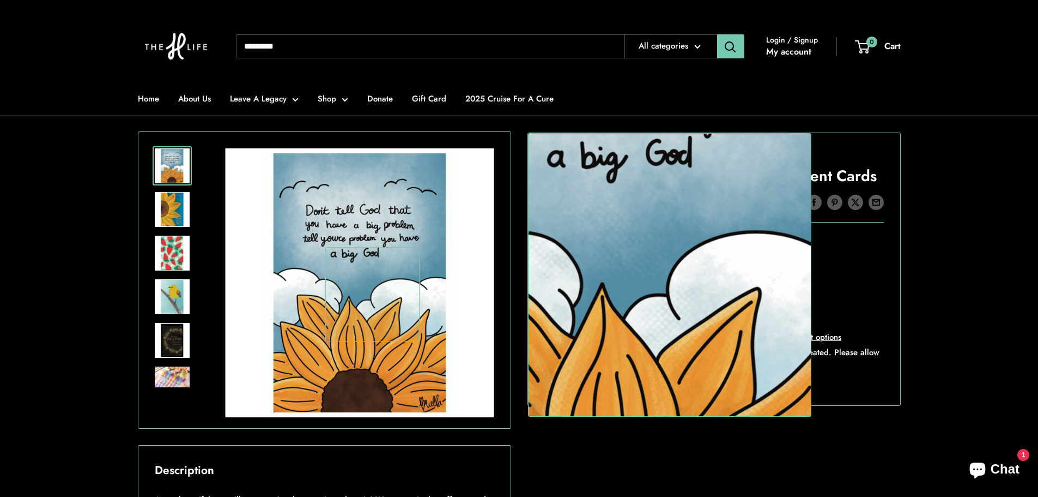
scroll to position [218, 0]
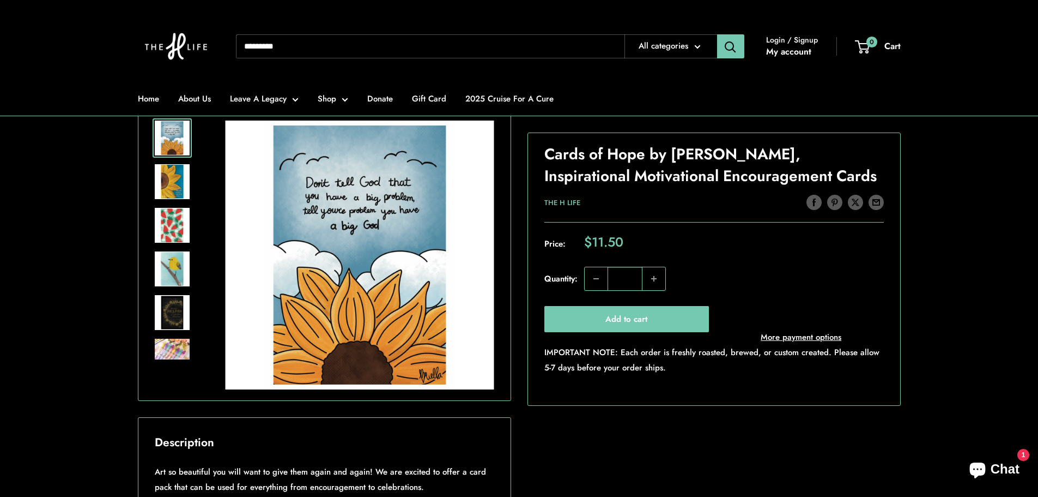
click at [181, 225] on img at bounding box center [172, 225] width 35 height 35
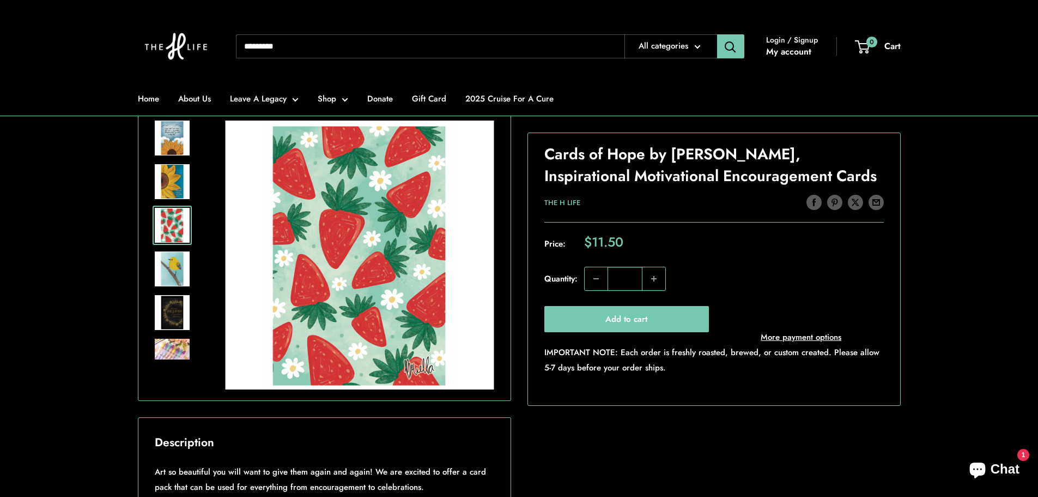
click at [176, 261] on img at bounding box center [172, 268] width 35 height 35
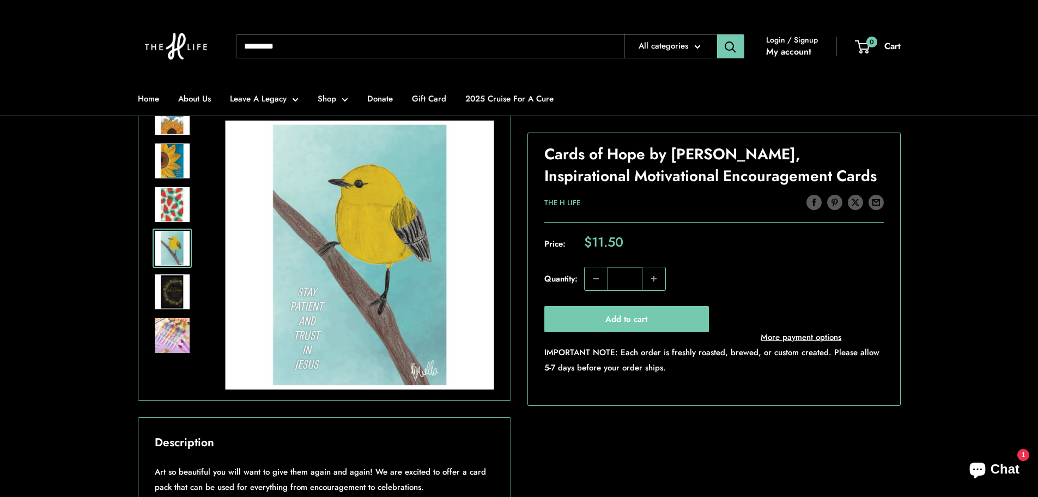
click at [173, 328] on img at bounding box center [172, 335] width 35 height 35
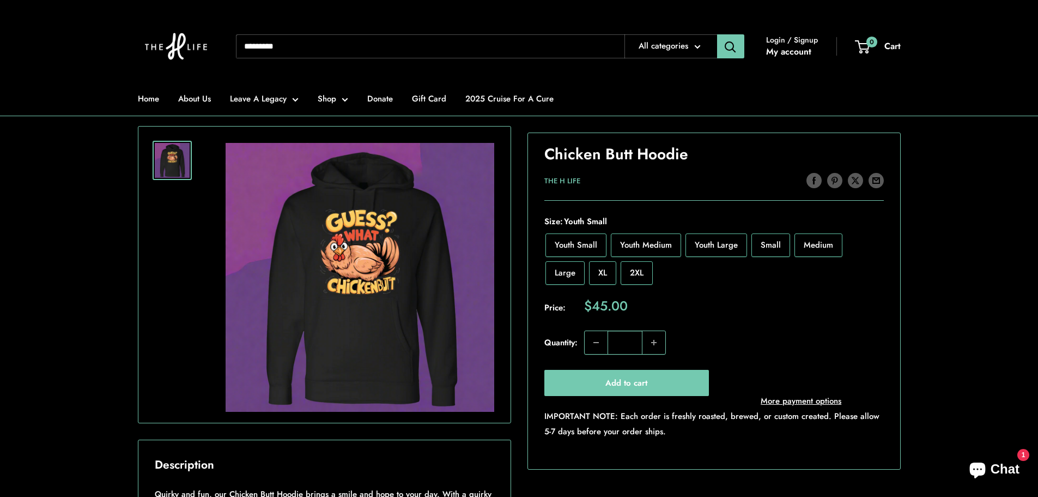
scroll to position [218, 0]
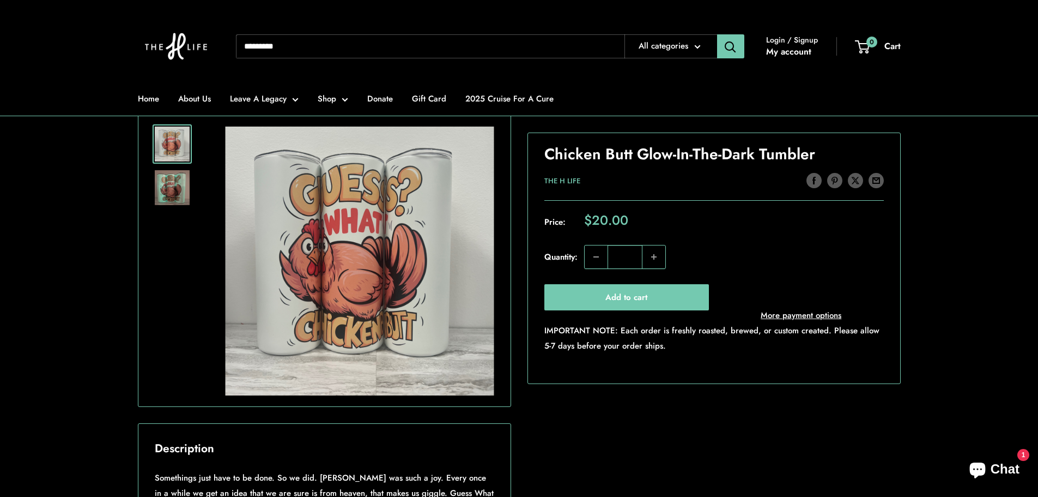
scroll to position [218, 0]
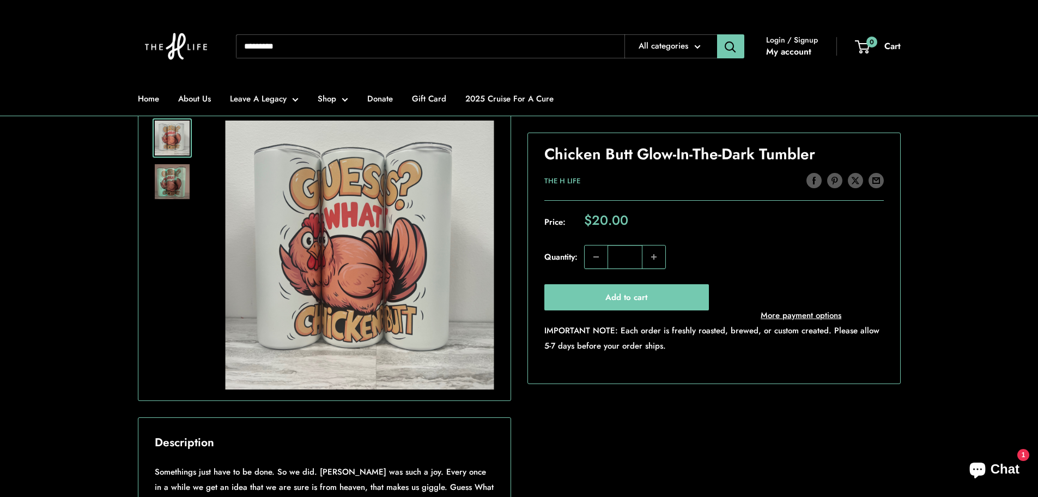
click at [182, 177] on img at bounding box center [172, 181] width 35 height 35
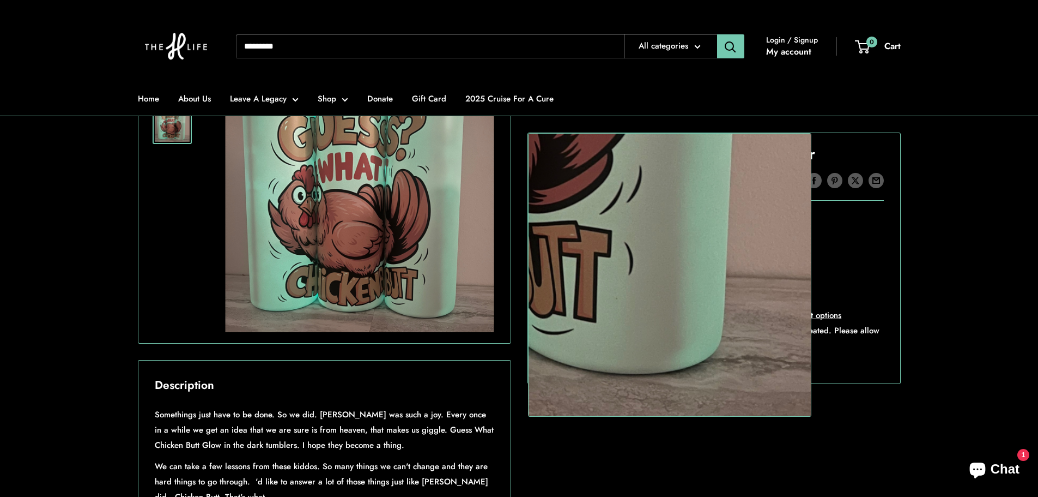
scroll to position [273, 0]
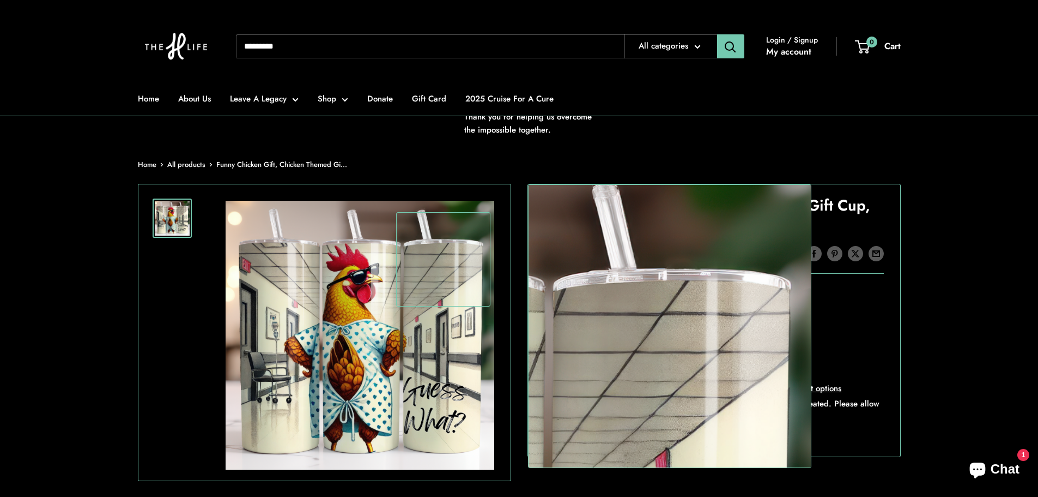
scroll to position [164, 0]
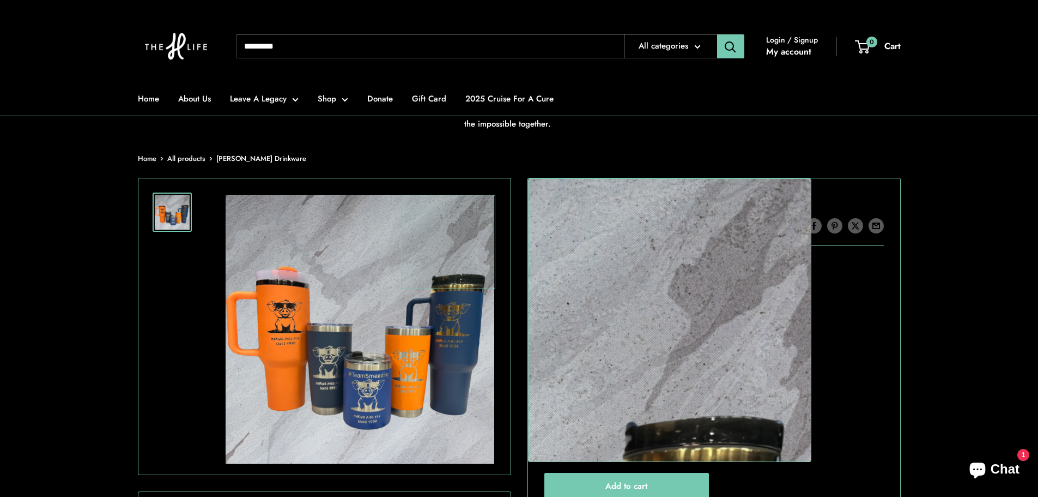
scroll to position [164, 0]
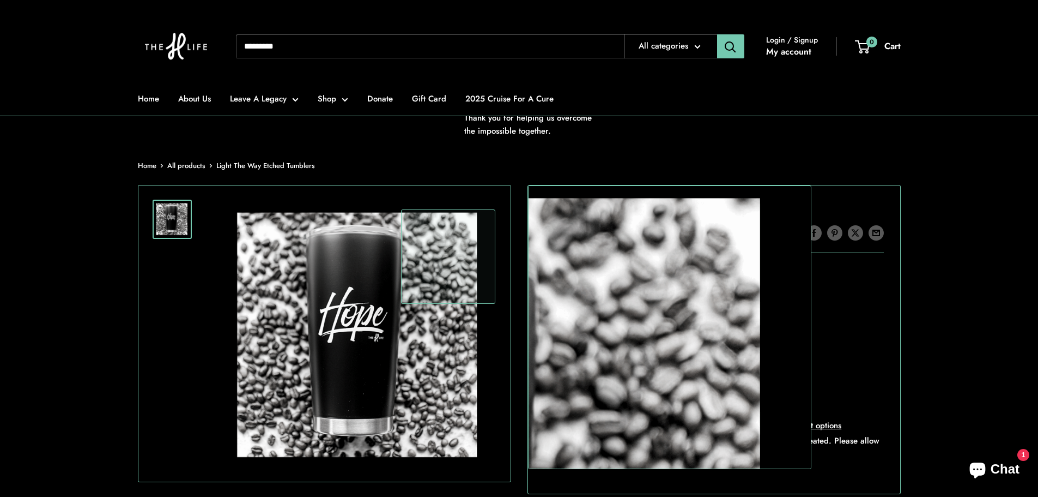
scroll to position [218, 0]
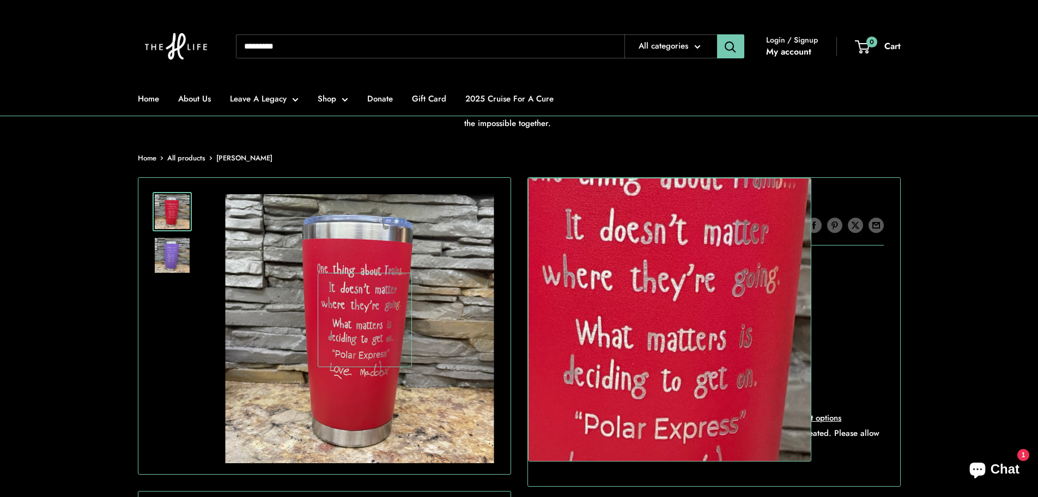
scroll to position [164, 0]
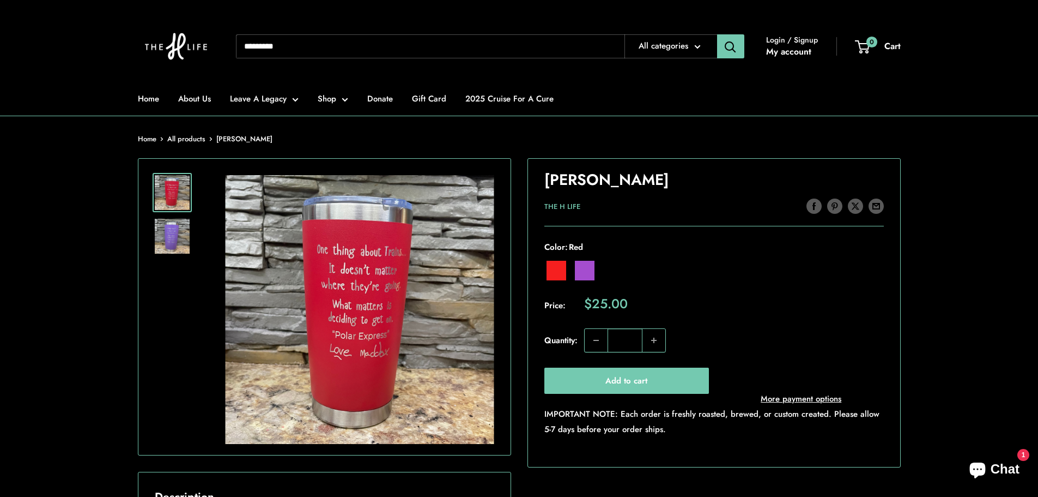
click at [176, 240] on img at bounding box center [172, 236] width 35 height 35
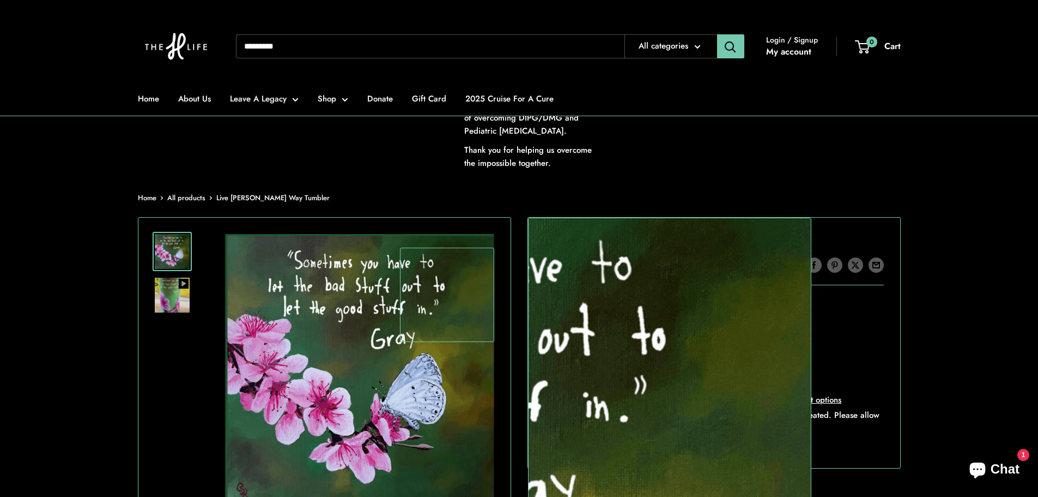
scroll to position [109, 0]
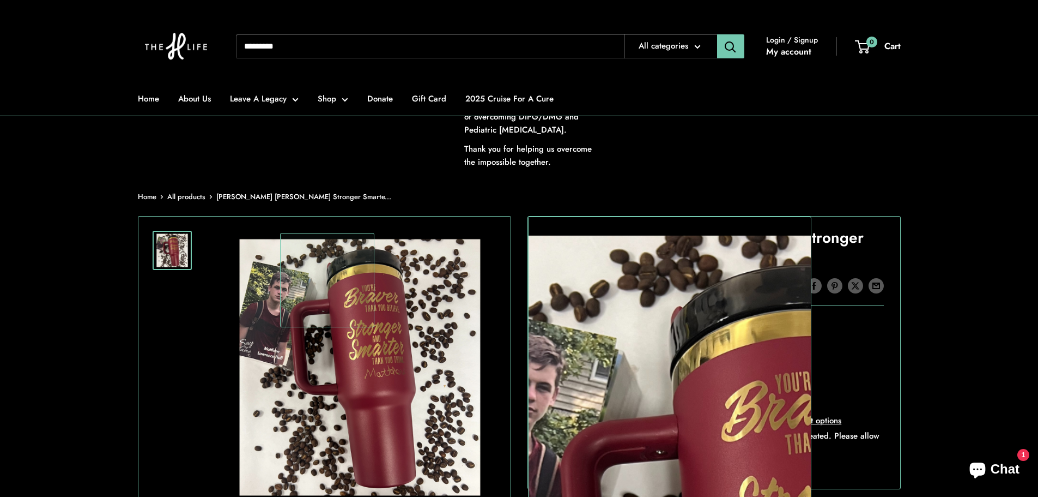
scroll to position [109, 0]
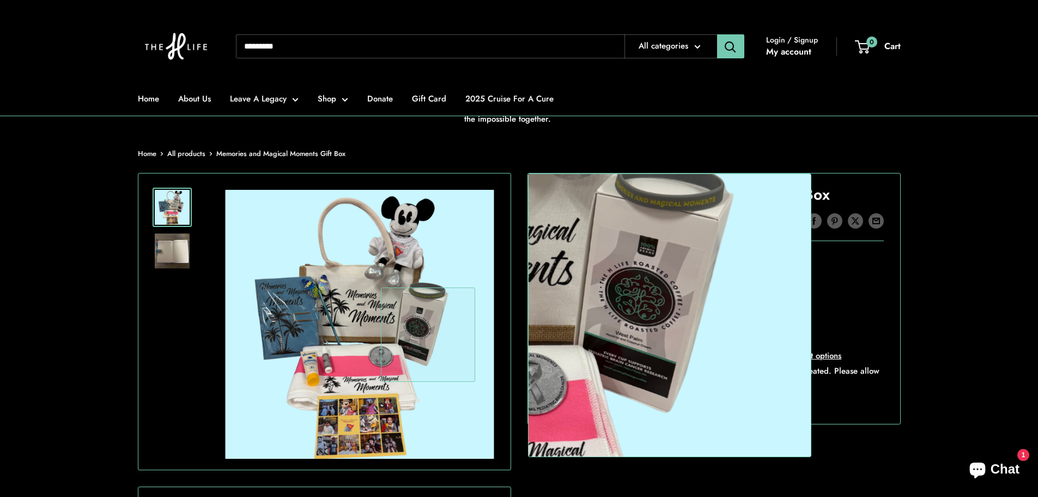
scroll to position [164, 0]
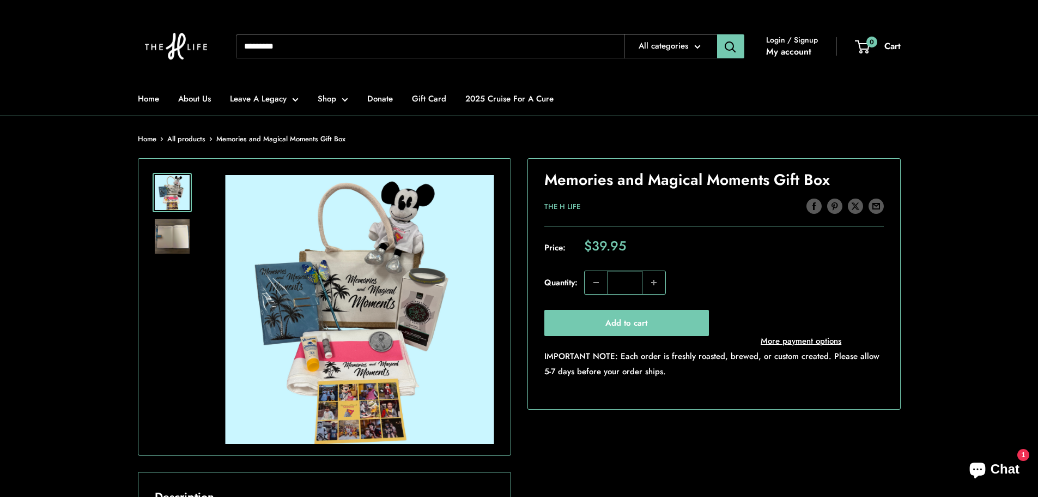
click at [162, 226] on img at bounding box center [172, 236] width 35 height 35
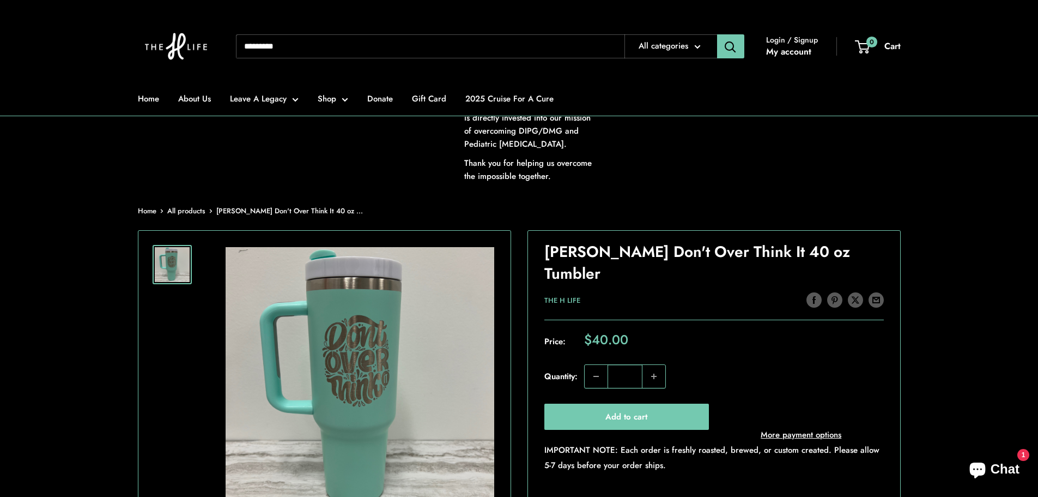
scroll to position [164, 0]
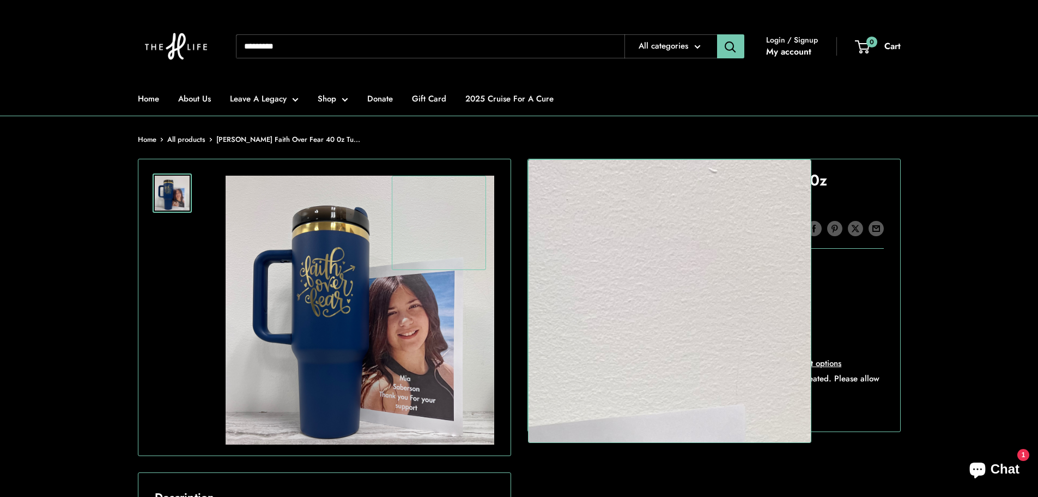
scroll to position [164, 0]
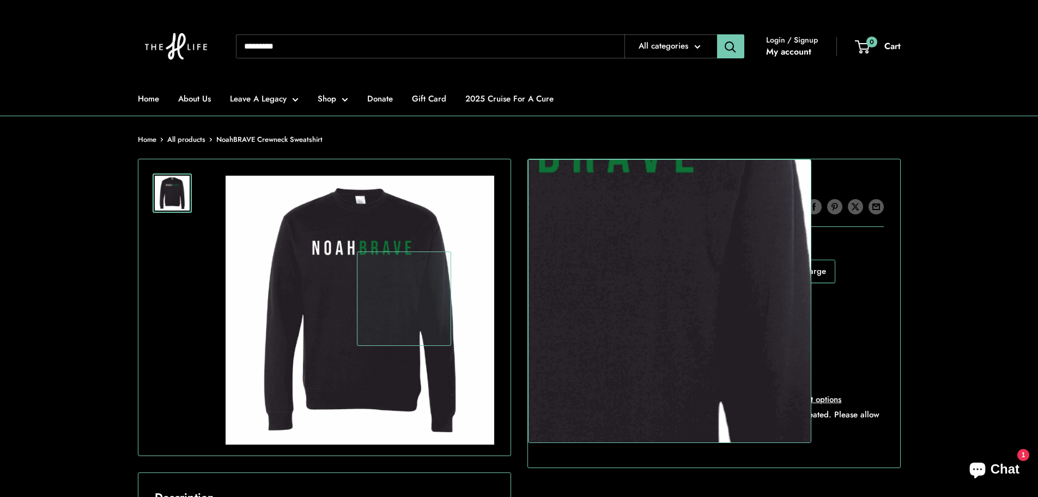
scroll to position [164, 0]
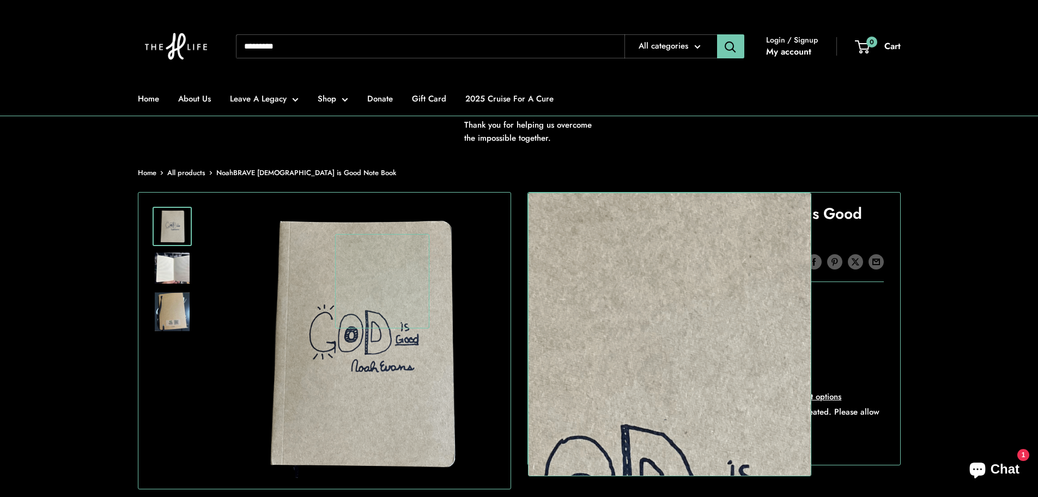
scroll to position [164, 0]
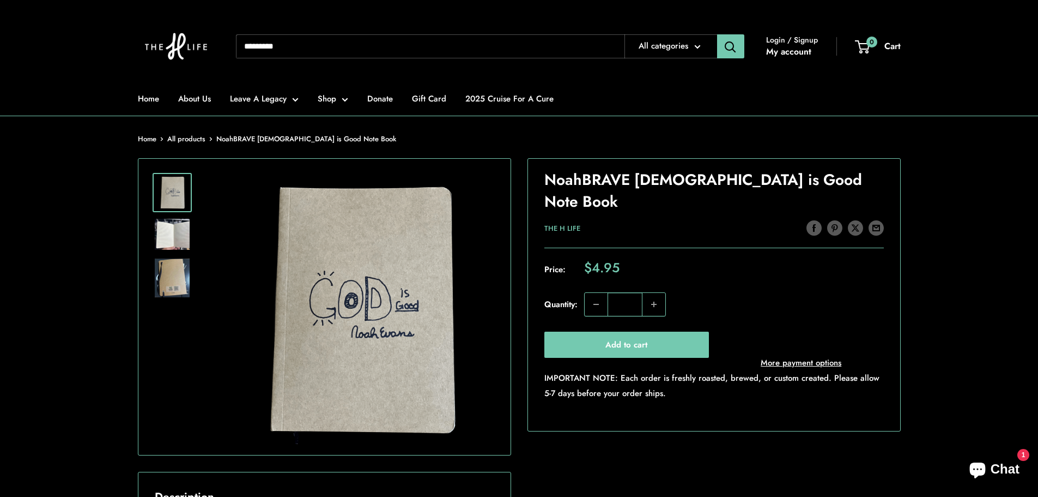
click at [174, 274] on img at bounding box center [172, 277] width 35 height 39
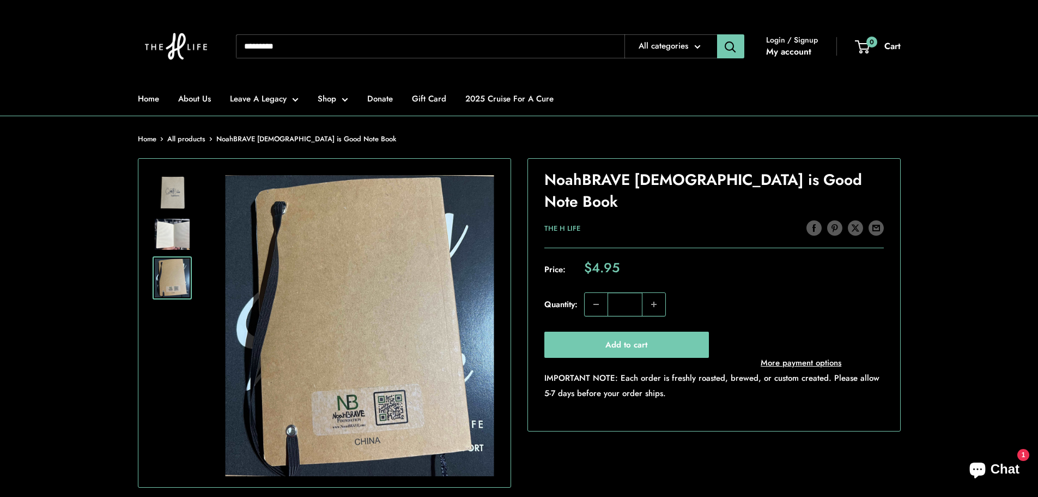
click at [175, 240] on img at bounding box center [172, 234] width 35 height 31
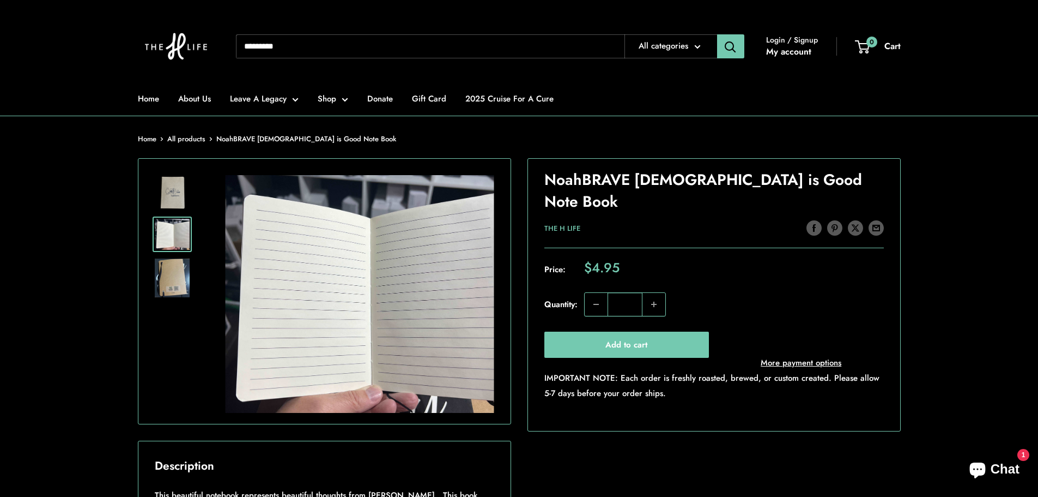
click at [183, 193] on img at bounding box center [172, 192] width 35 height 35
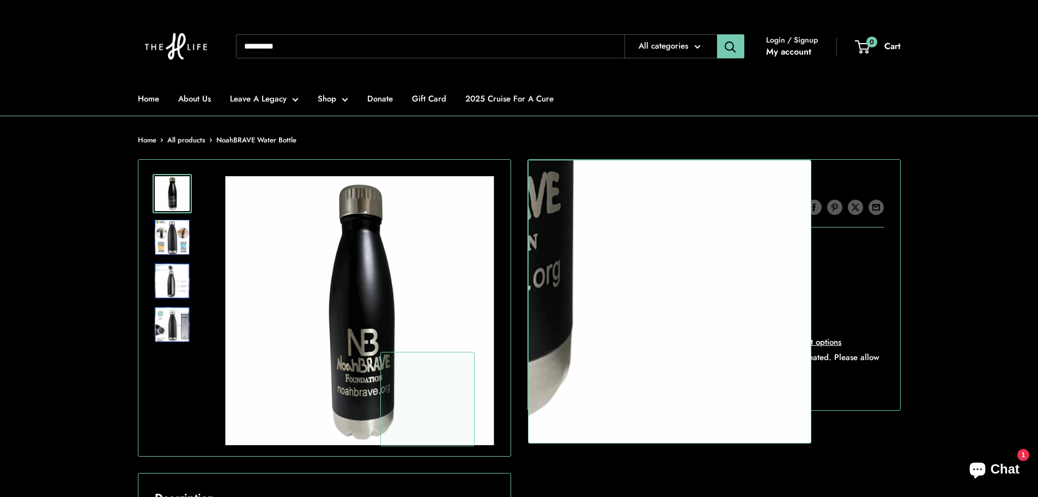
scroll to position [164, 0]
